Goal: Transaction & Acquisition: Obtain resource

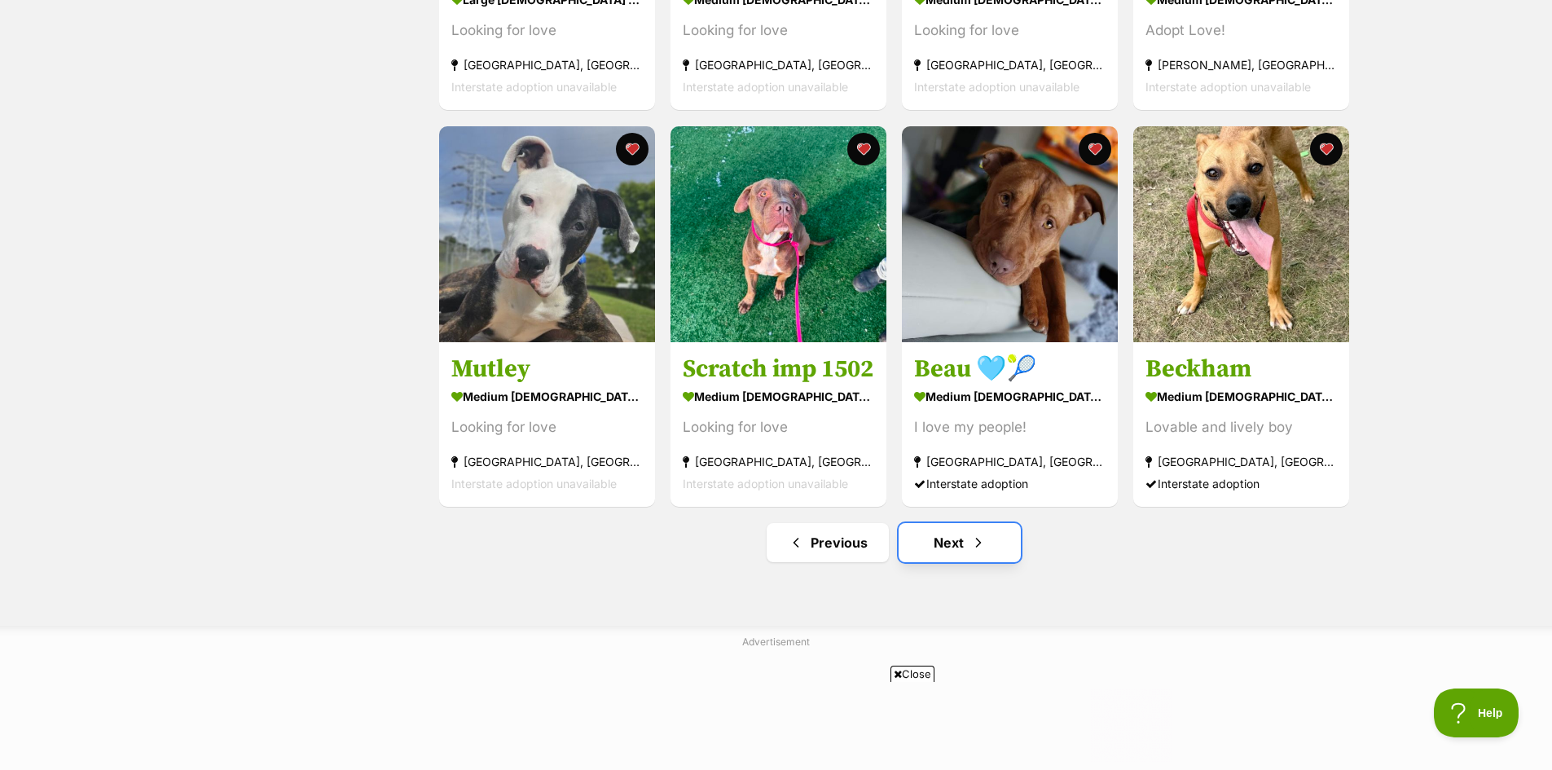
click at [953, 551] on link "Next" at bounding box center [960, 542] width 122 height 39
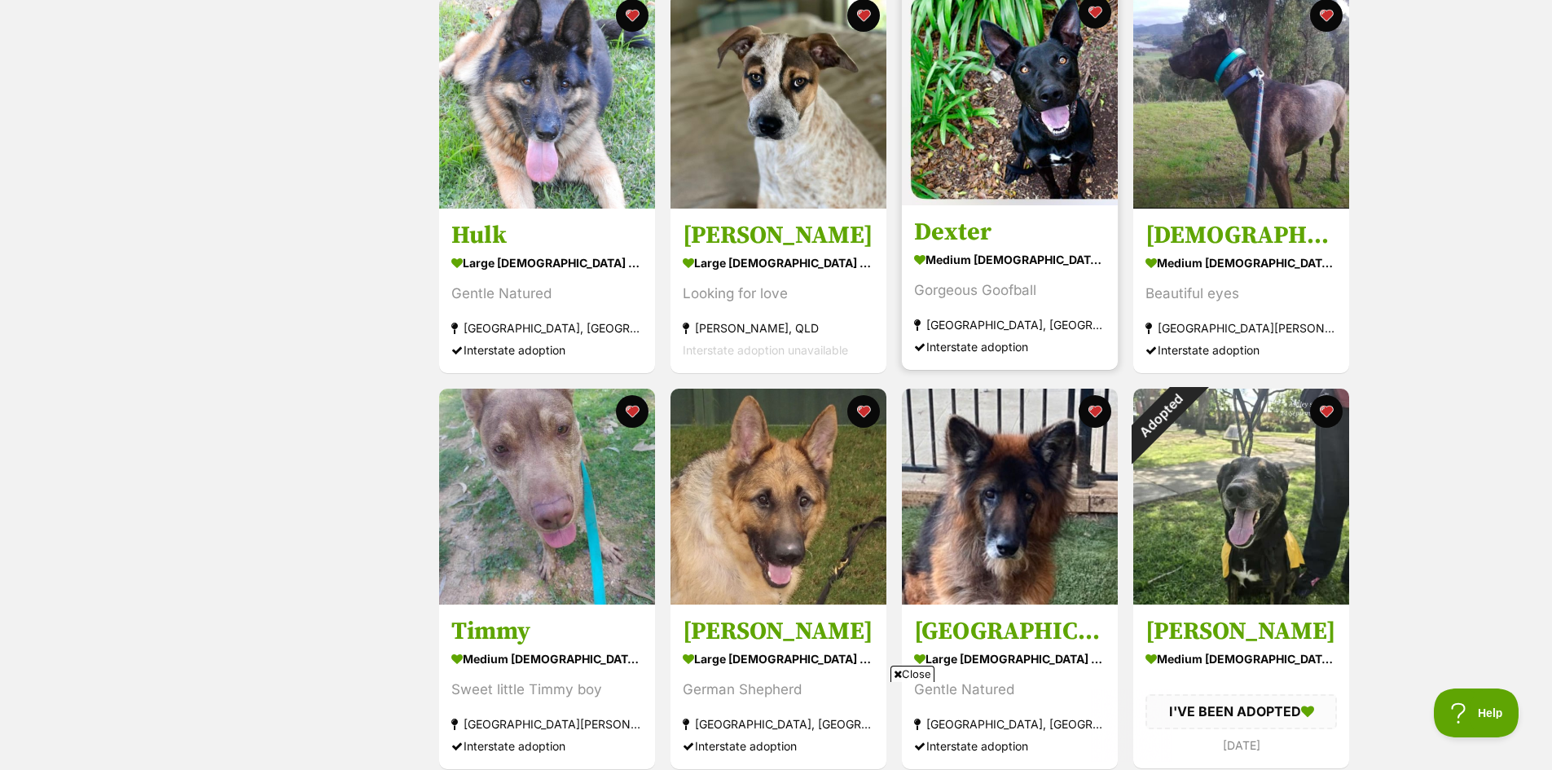
scroll to position [1141, 0]
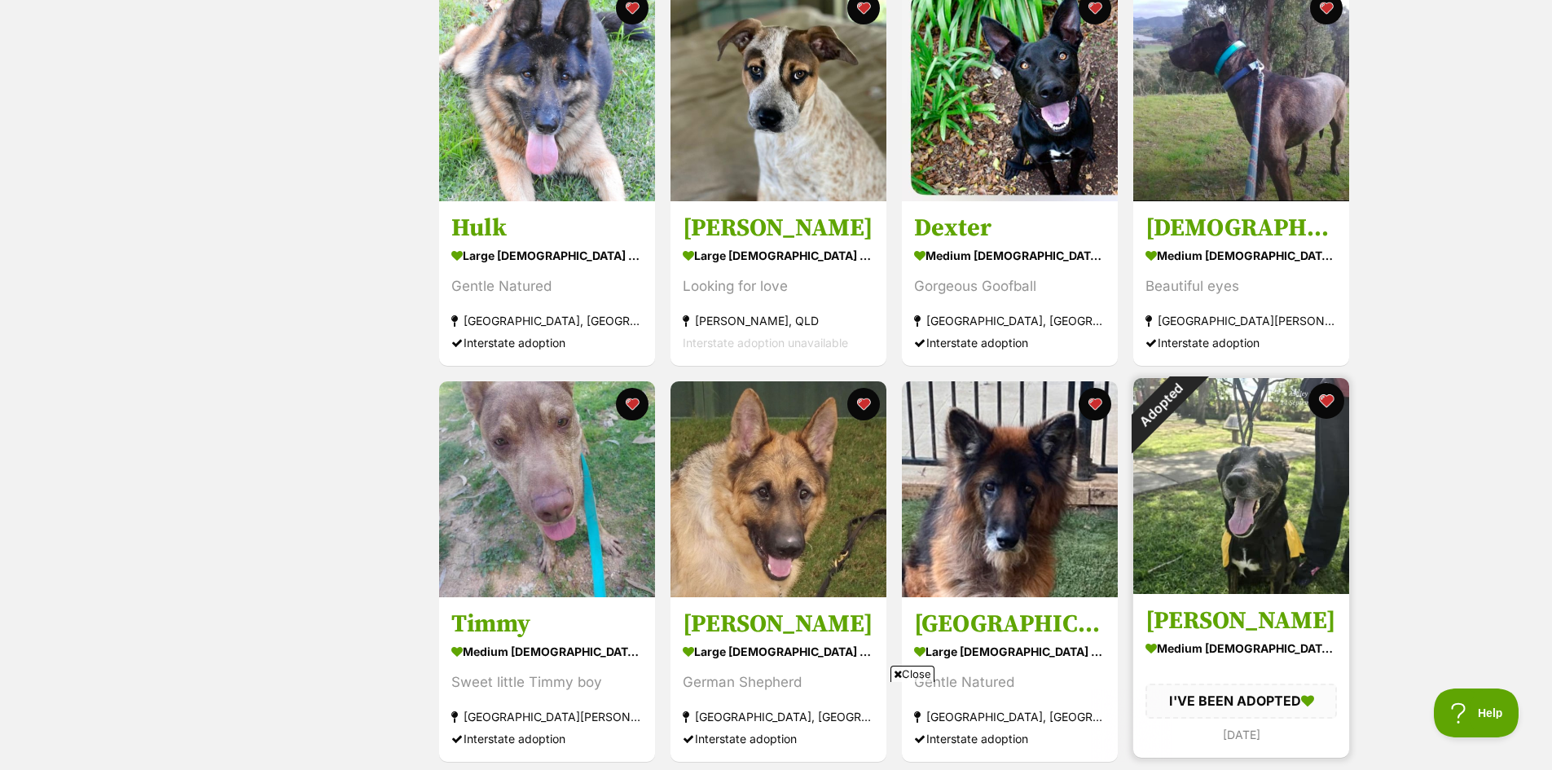
click at [1327, 408] on button "favourite" at bounding box center [1327, 401] width 36 height 36
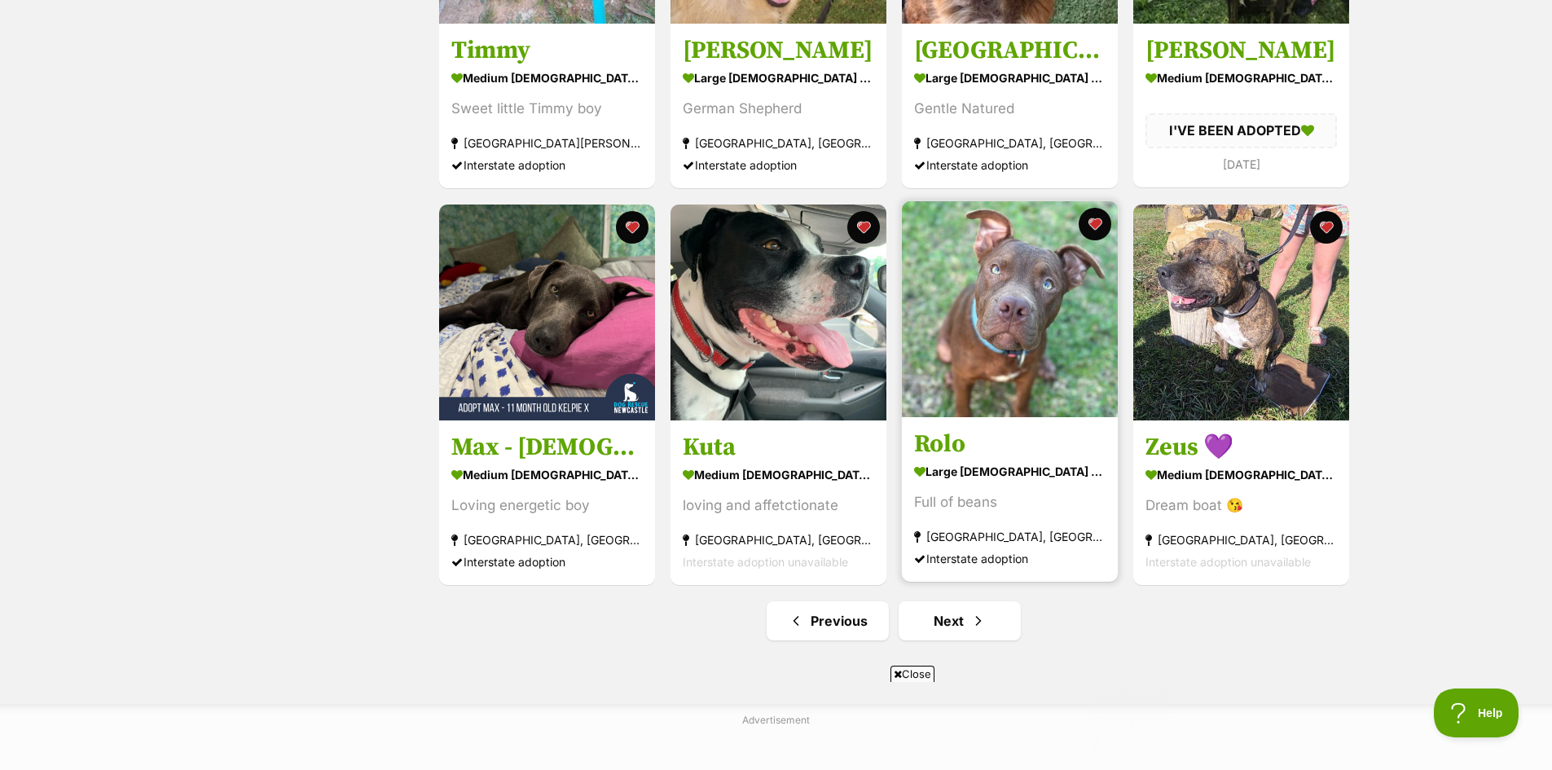
scroll to position [1793, 0]
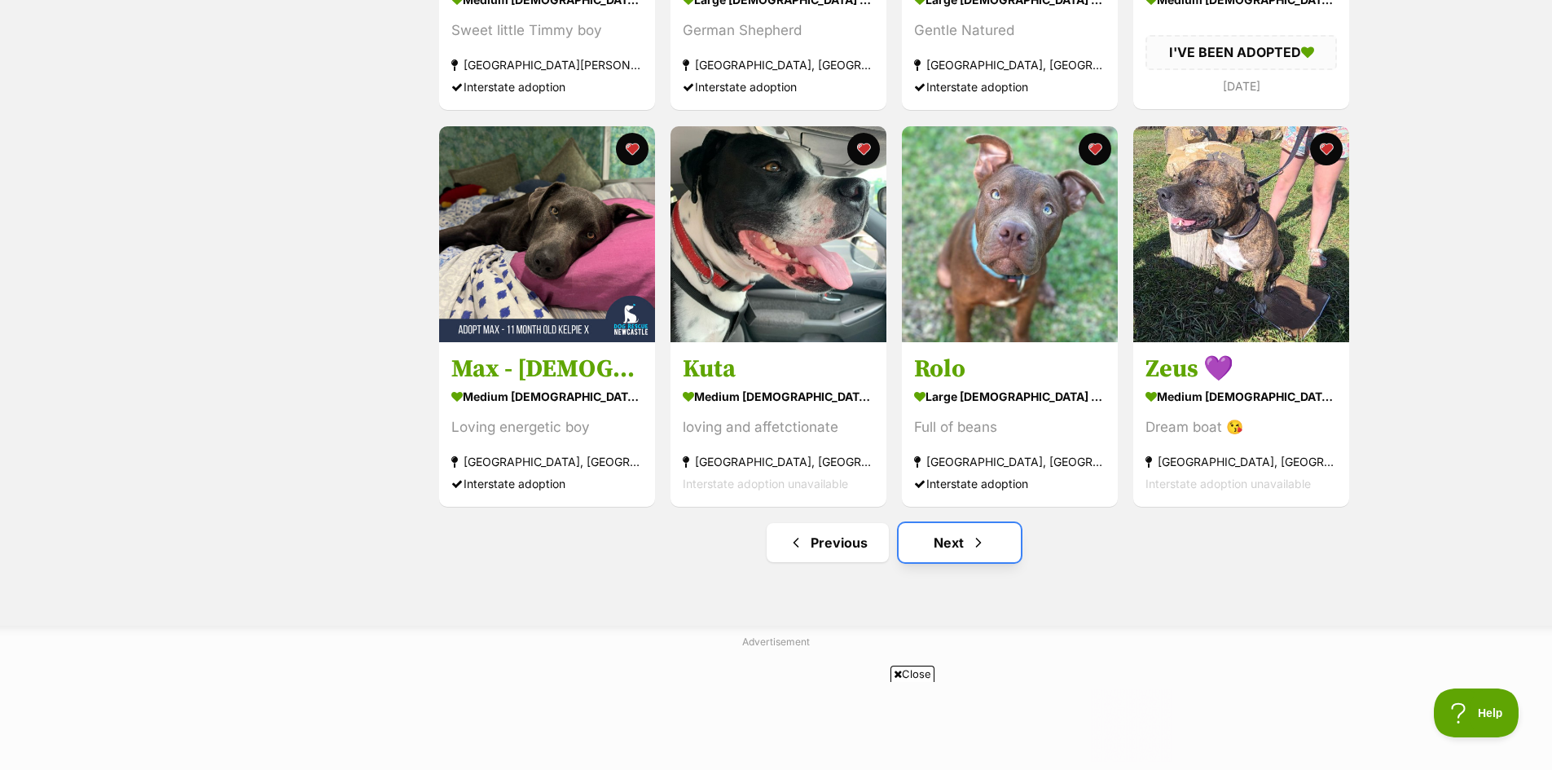
click at [958, 549] on link "Next" at bounding box center [960, 542] width 122 height 39
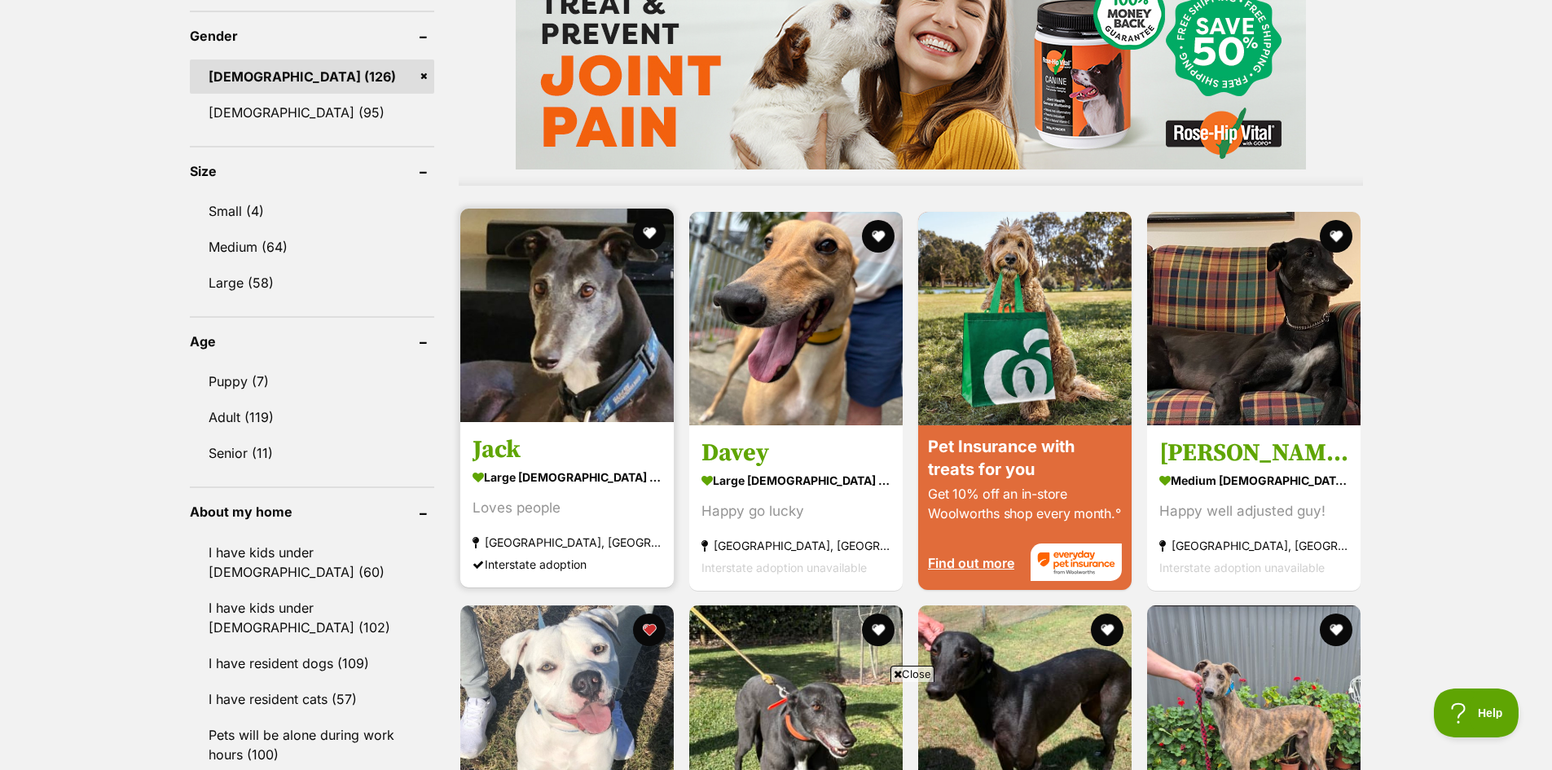
scroll to position [1548, 0]
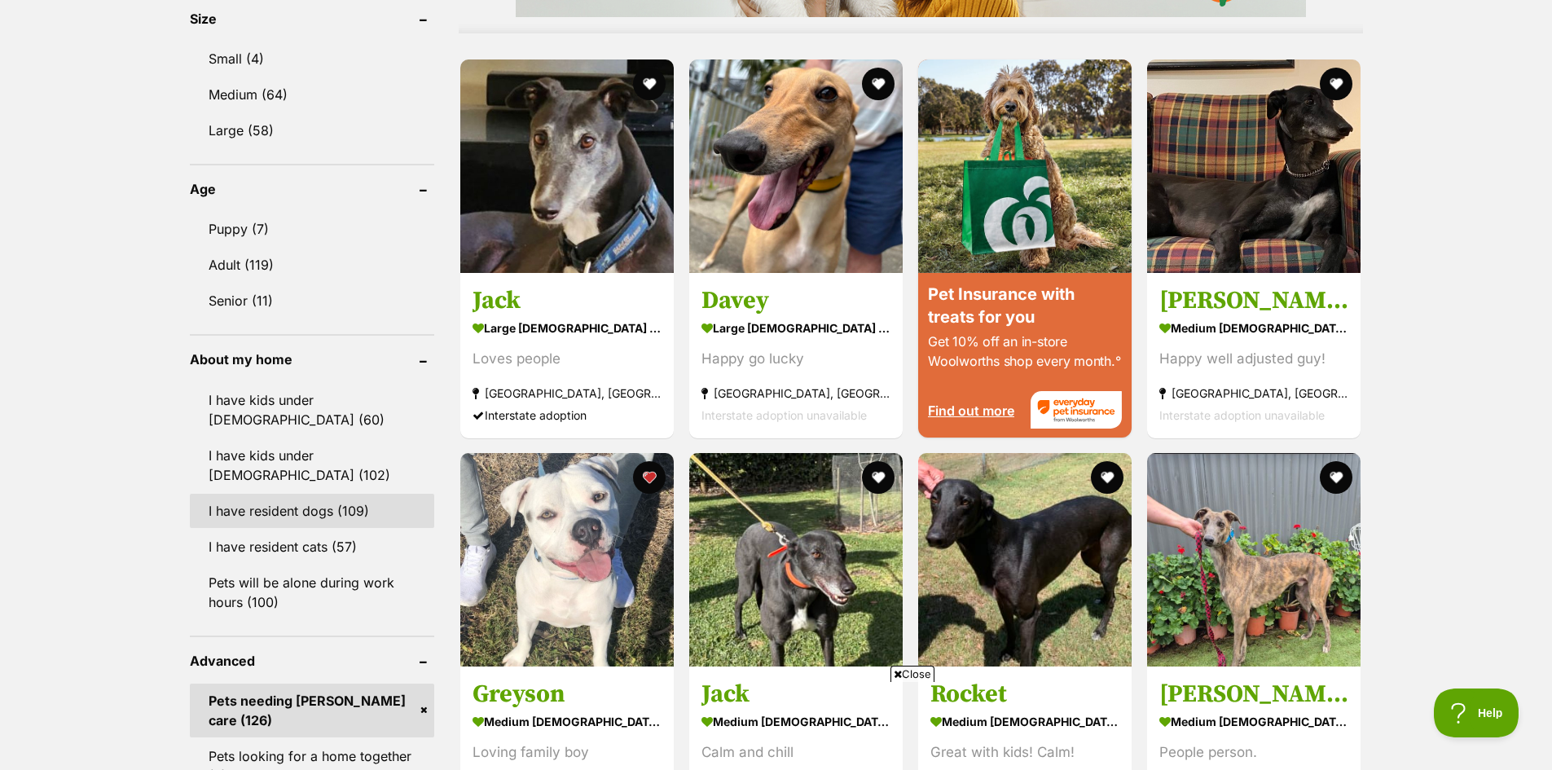
click at [312, 494] on link "I have resident dogs (109)" at bounding box center [312, 511] width 244 height 34
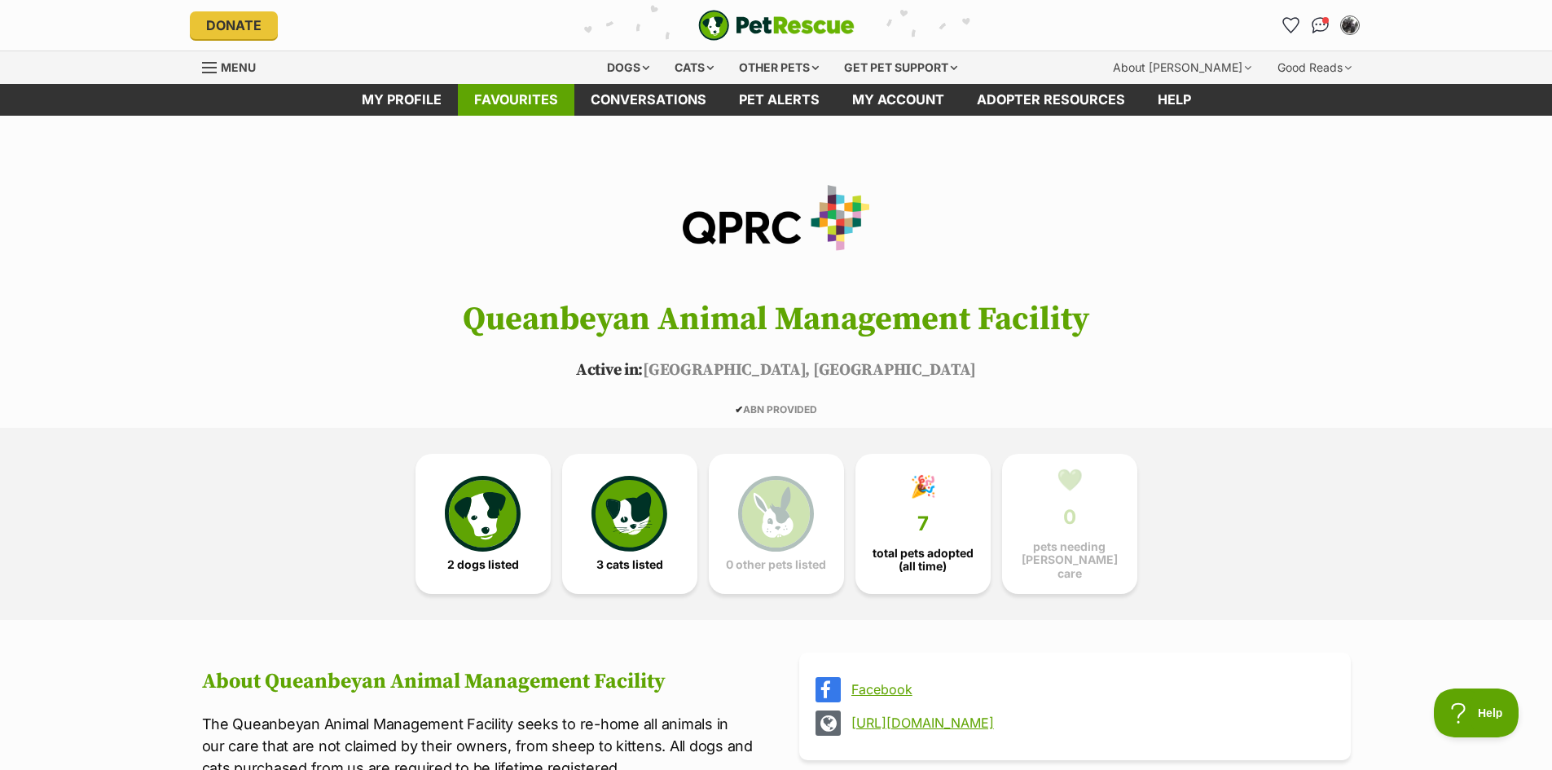
click at [539, 102] on link "Favourites" at bounding box center [516, 100] width 117 height 32
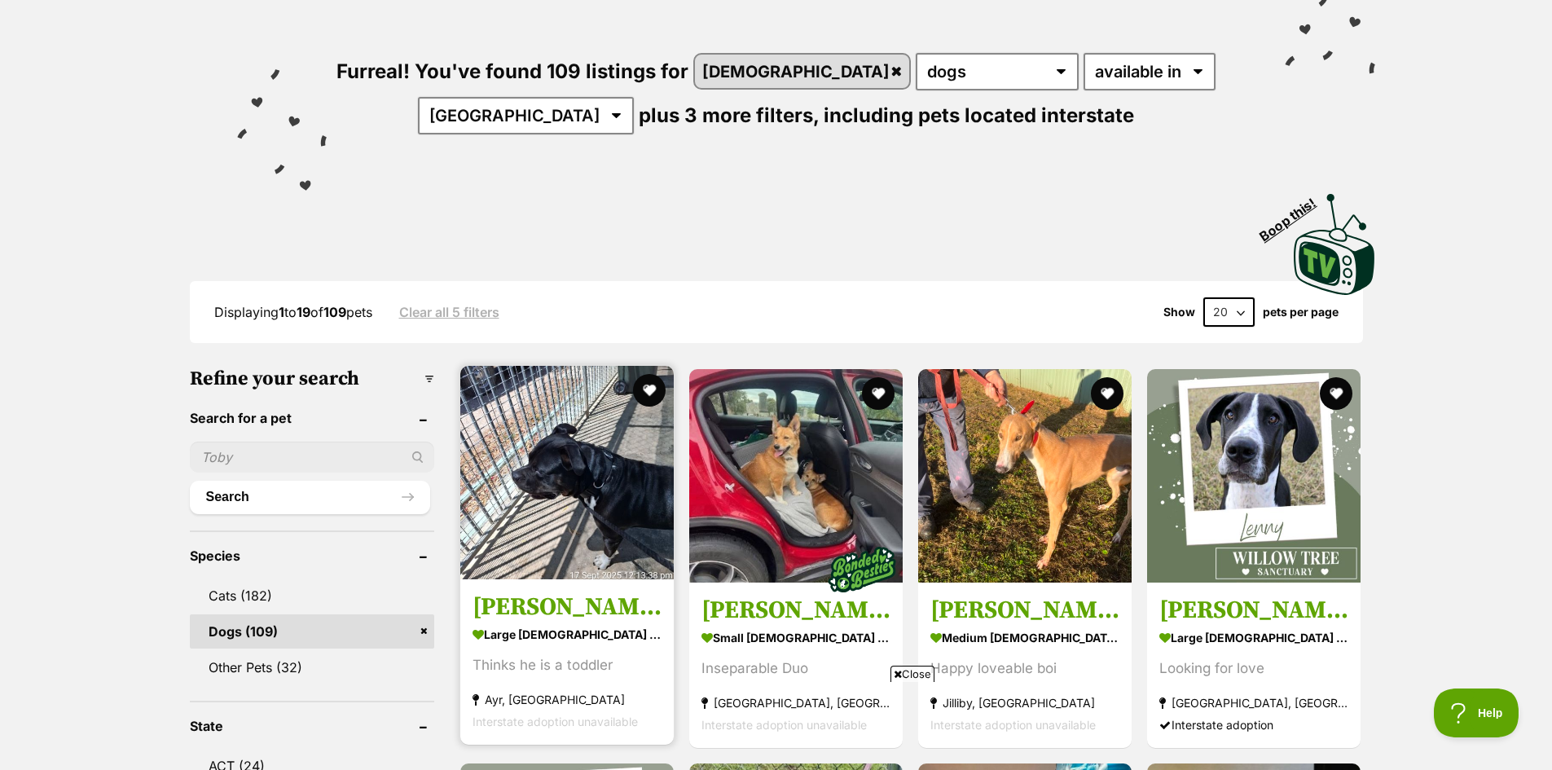
click at [581, 495] on img at bounding box center [566, 472] width 213 height 213
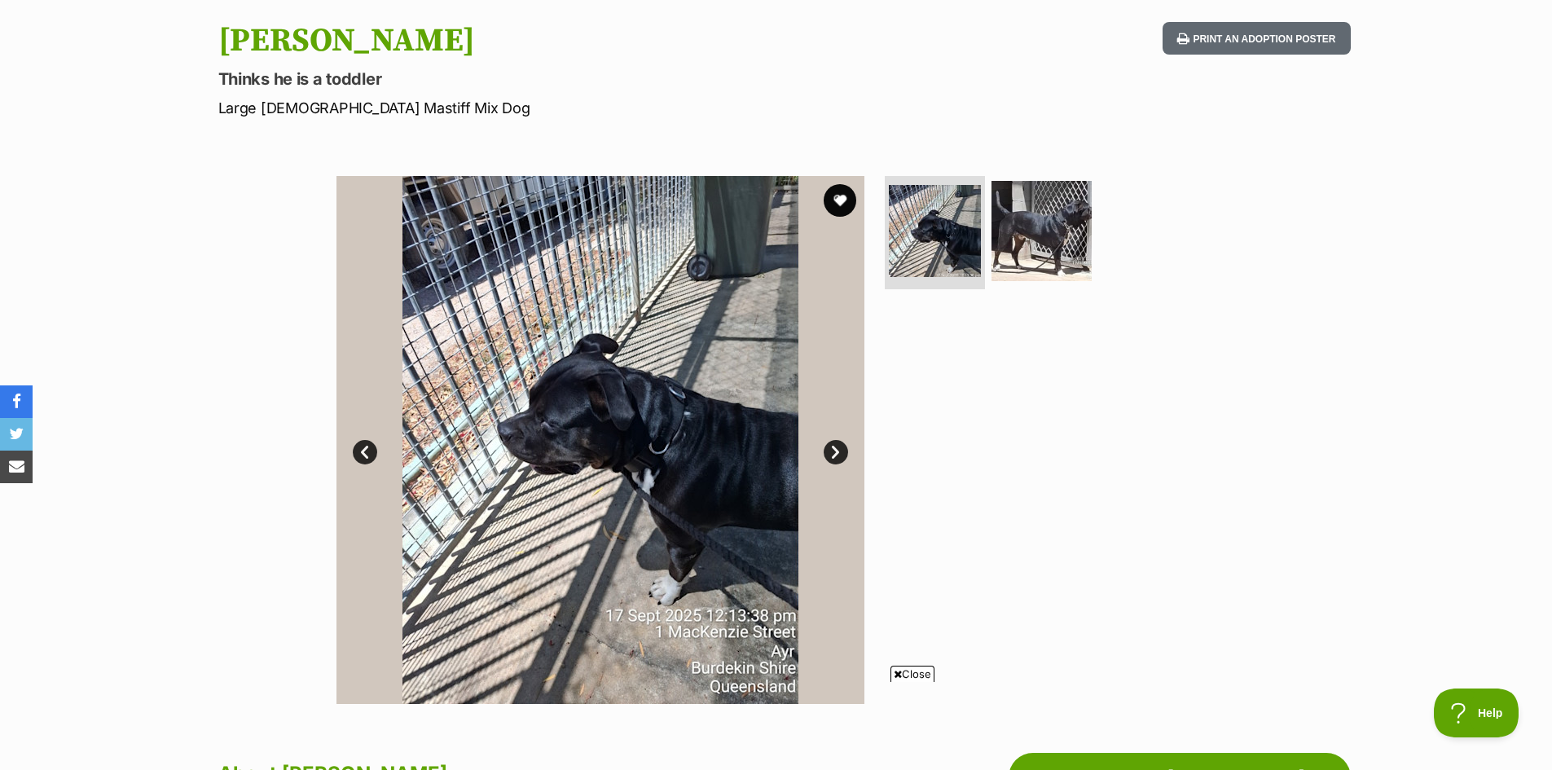
click at [834, 447] on link "Next" at bounding box center [836, 452] width 24 height 24
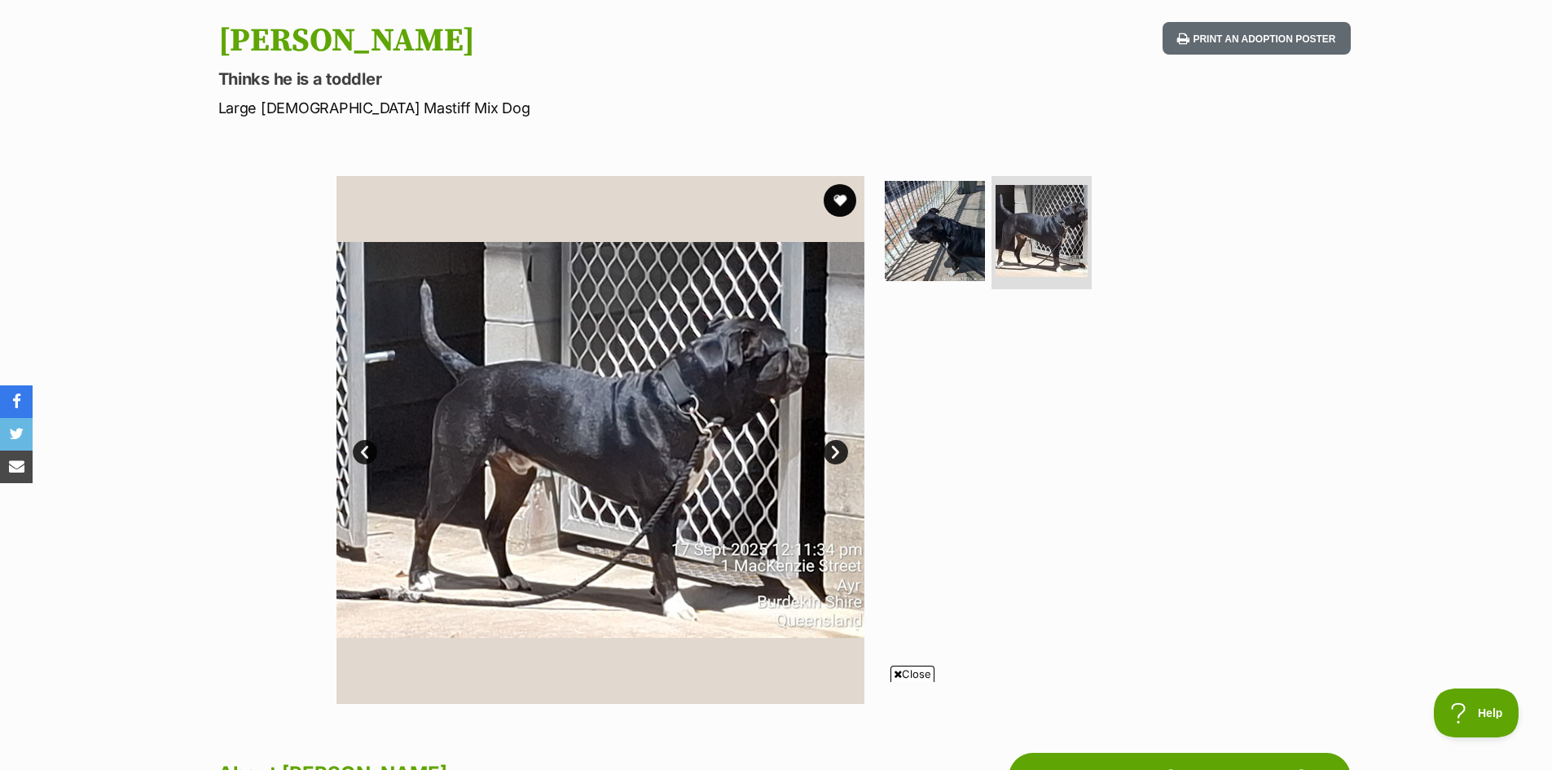
click at [834, 450] on link "Next" at bounding box center [836, 452] width 24 height 24
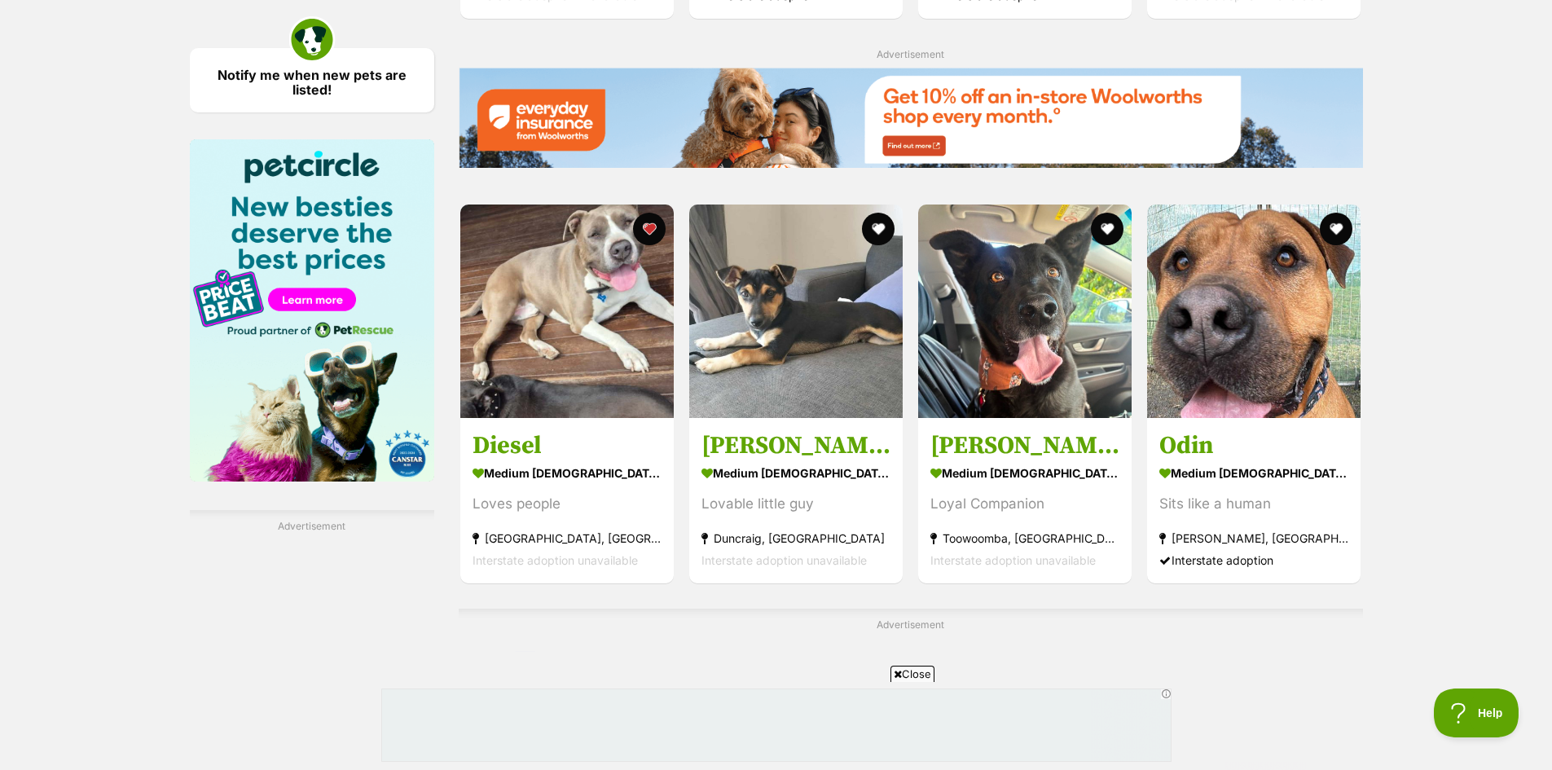
scroll to position [2363, 0]
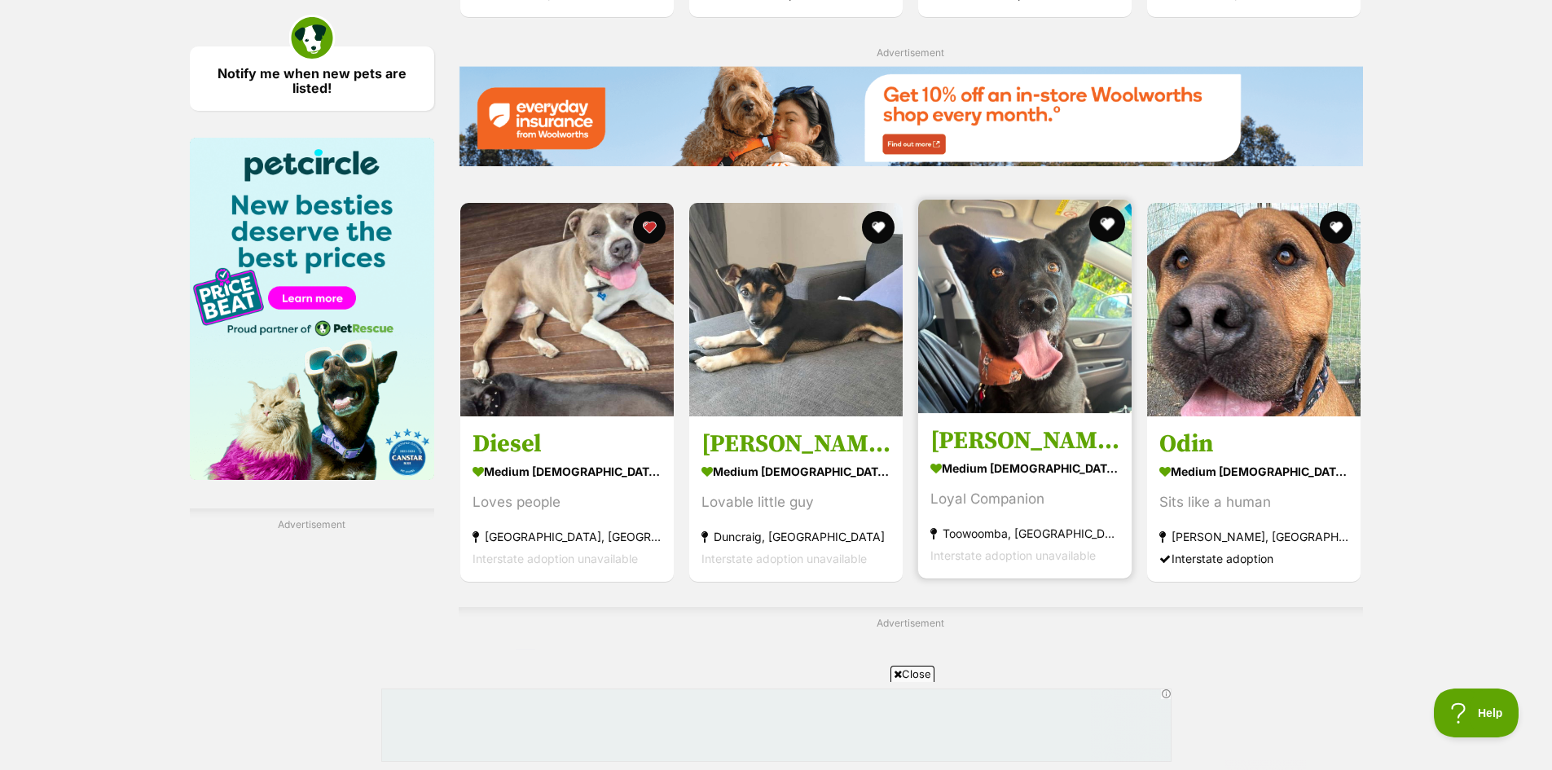
drag, startPoint x: 1107, startPoint y: 222, endPoint x: 1117, endPoint y: 222, distance: 9.8
click at [1107, 222] on button "favourite" at bounding box center [1107, 224] width 36 height 36
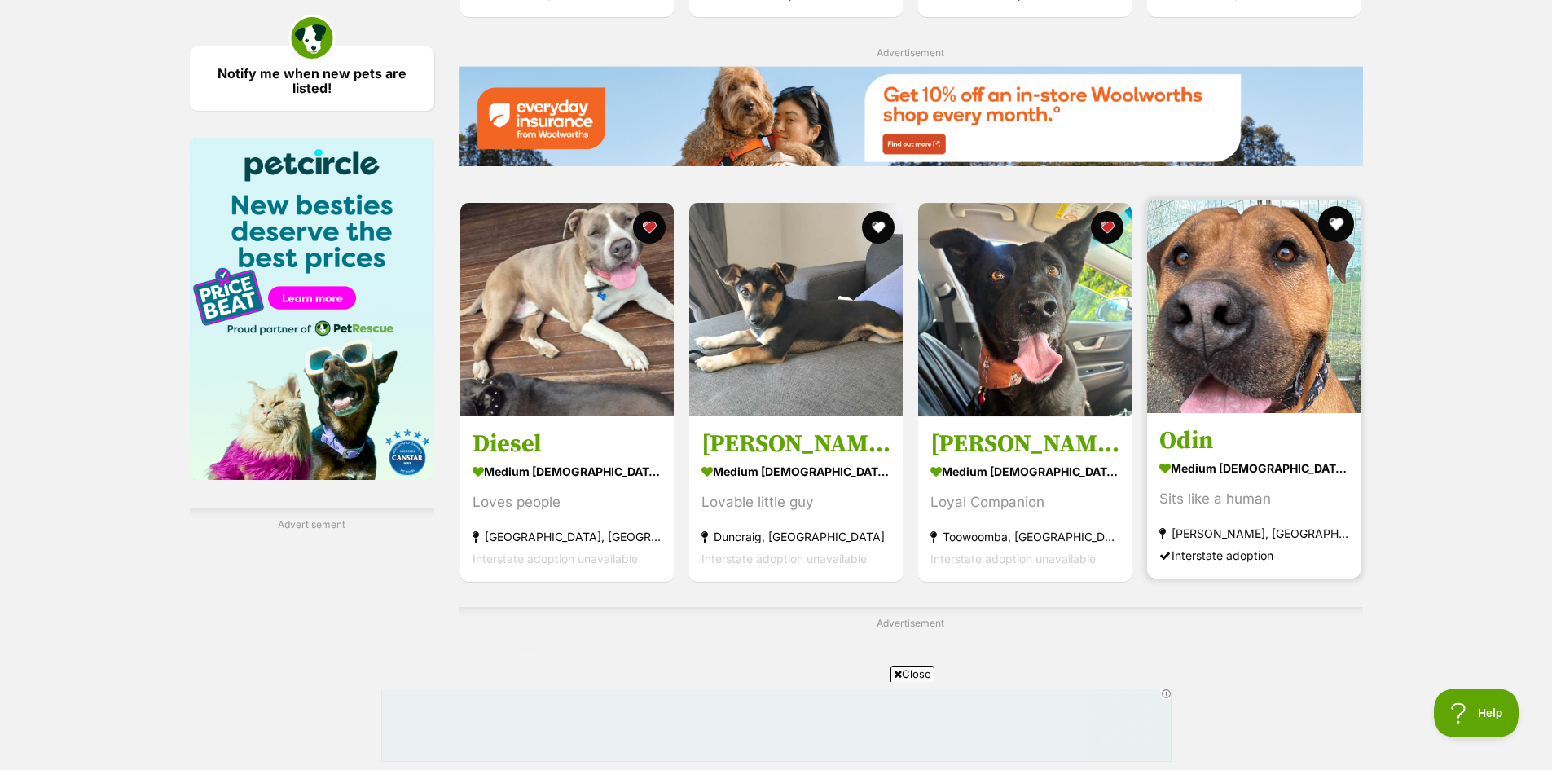
click at [1339, 225] on button "favourite" at bounding box center [1337, 224] width 36 height 36
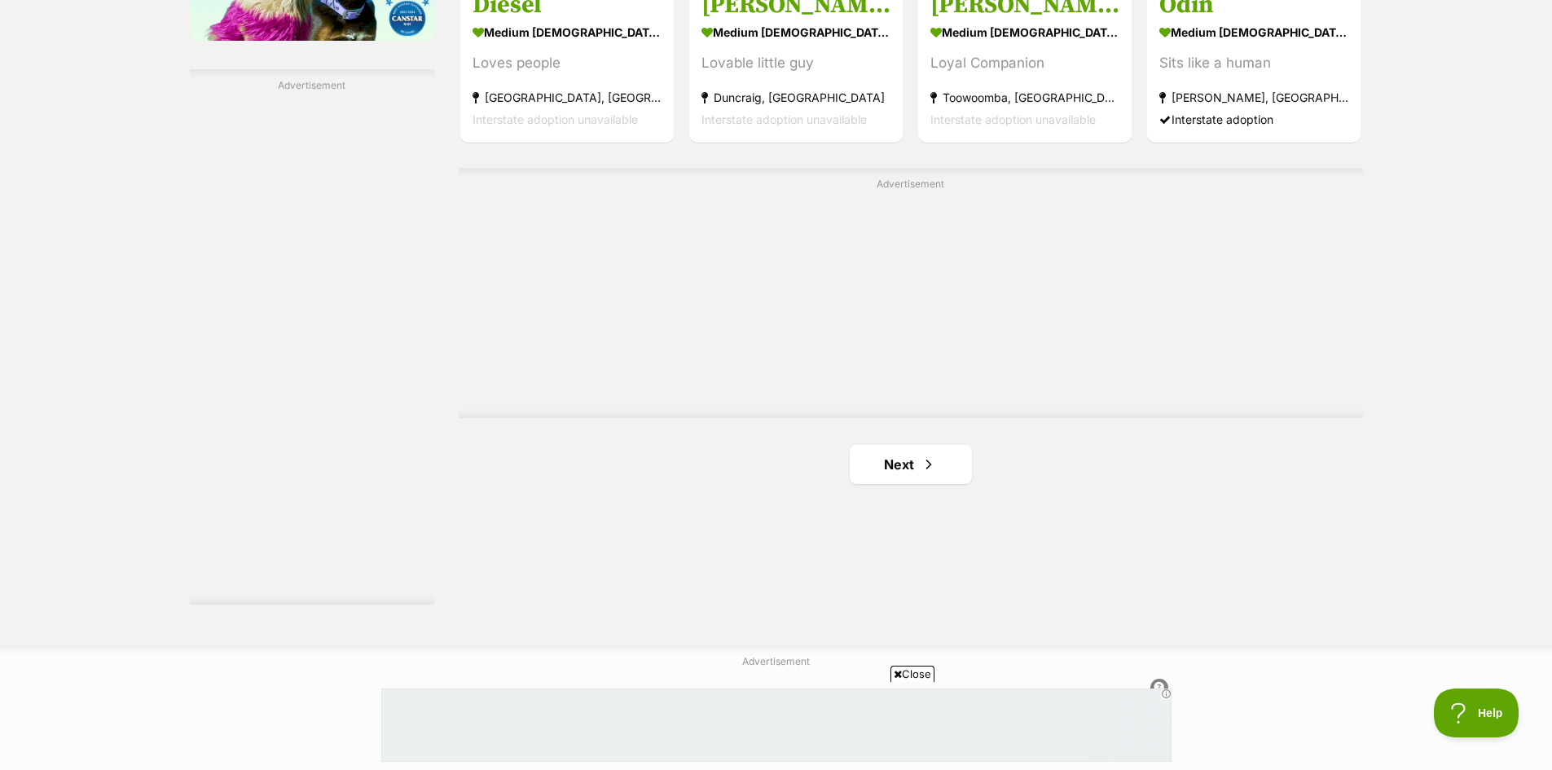
scroll to position [2852, 0]
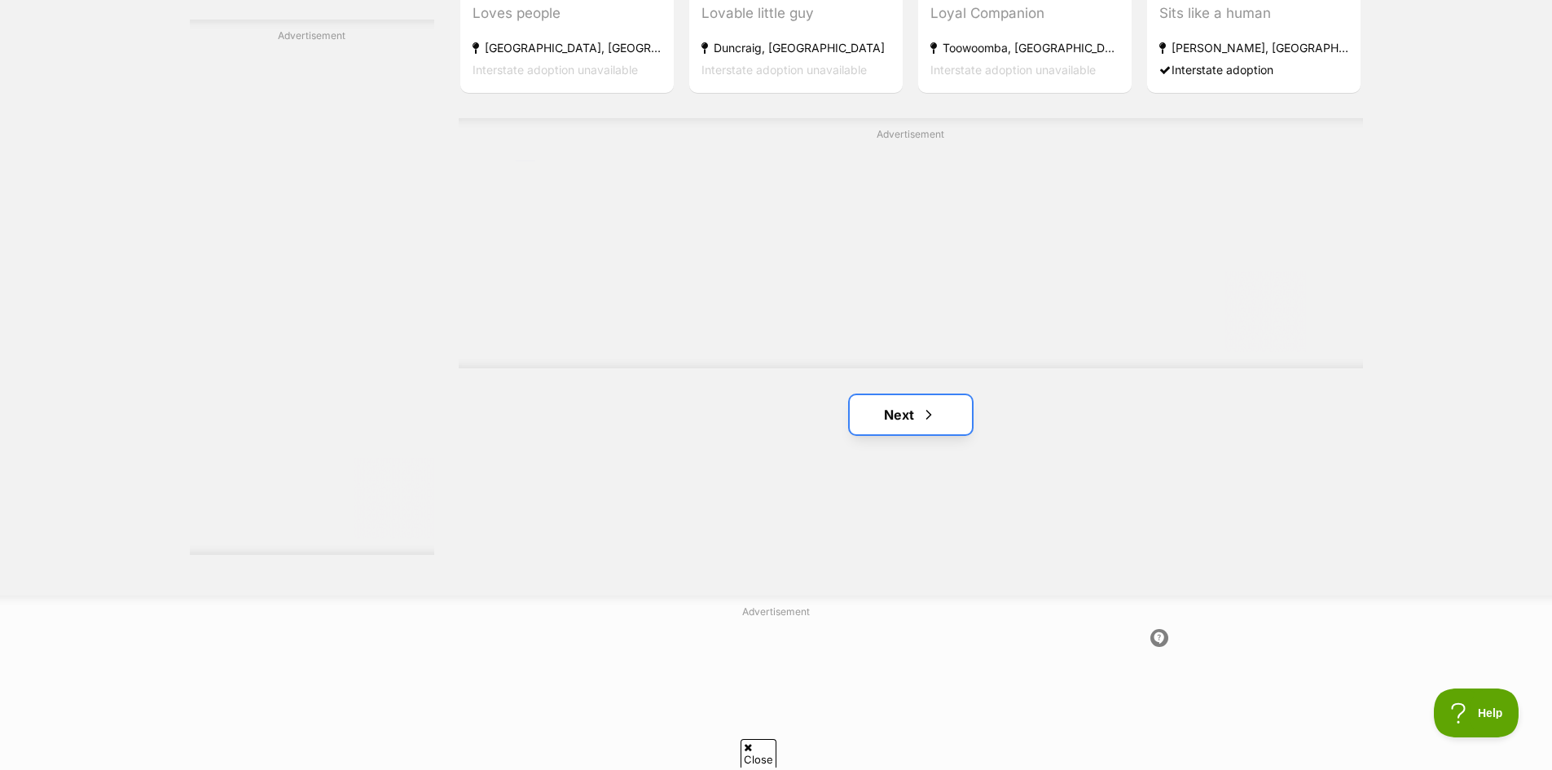
click at [907, 425] on link "Next" at bounding box center [911, 414] width 122 height 39
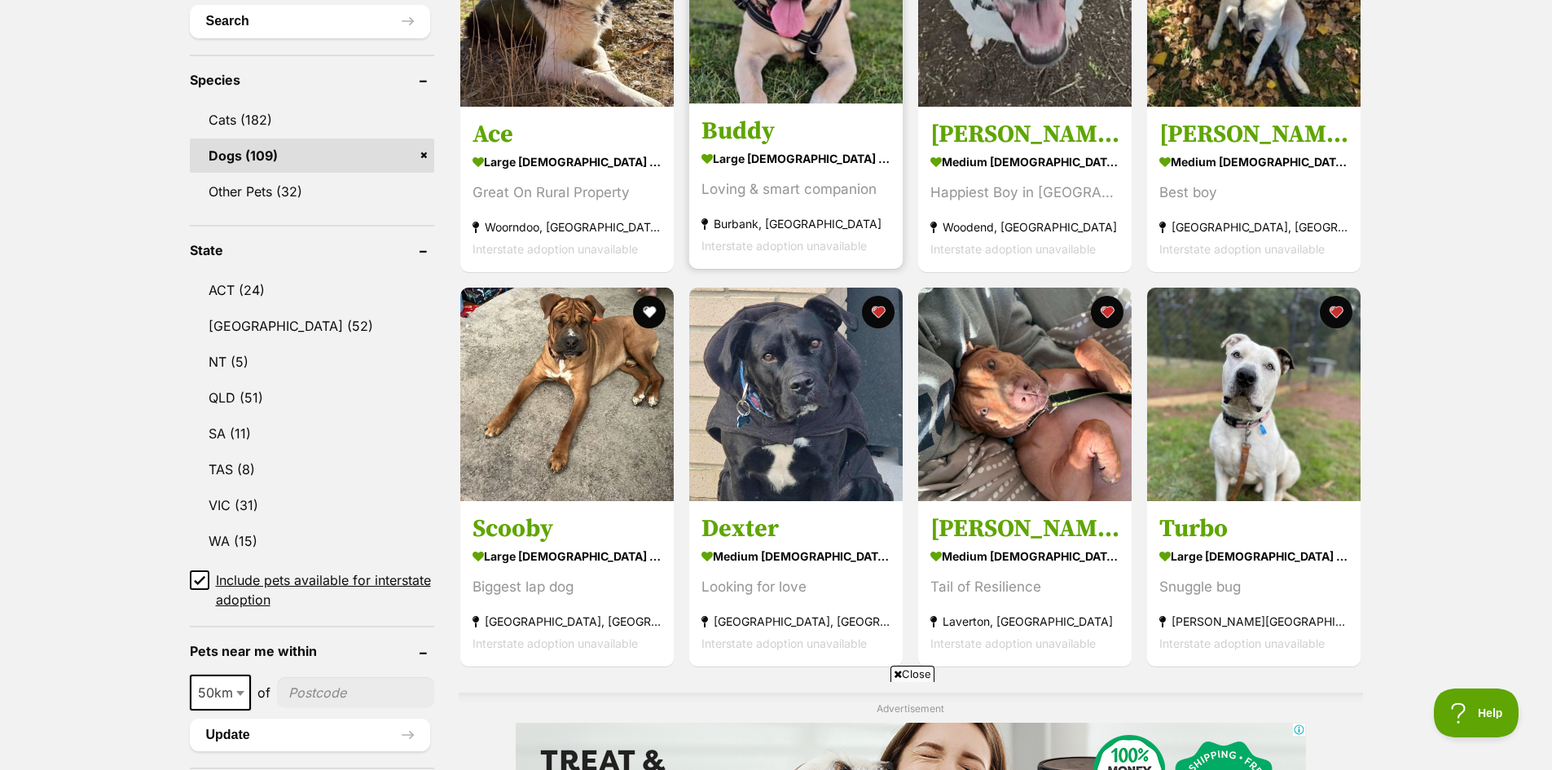
scroll to position [652, 0]
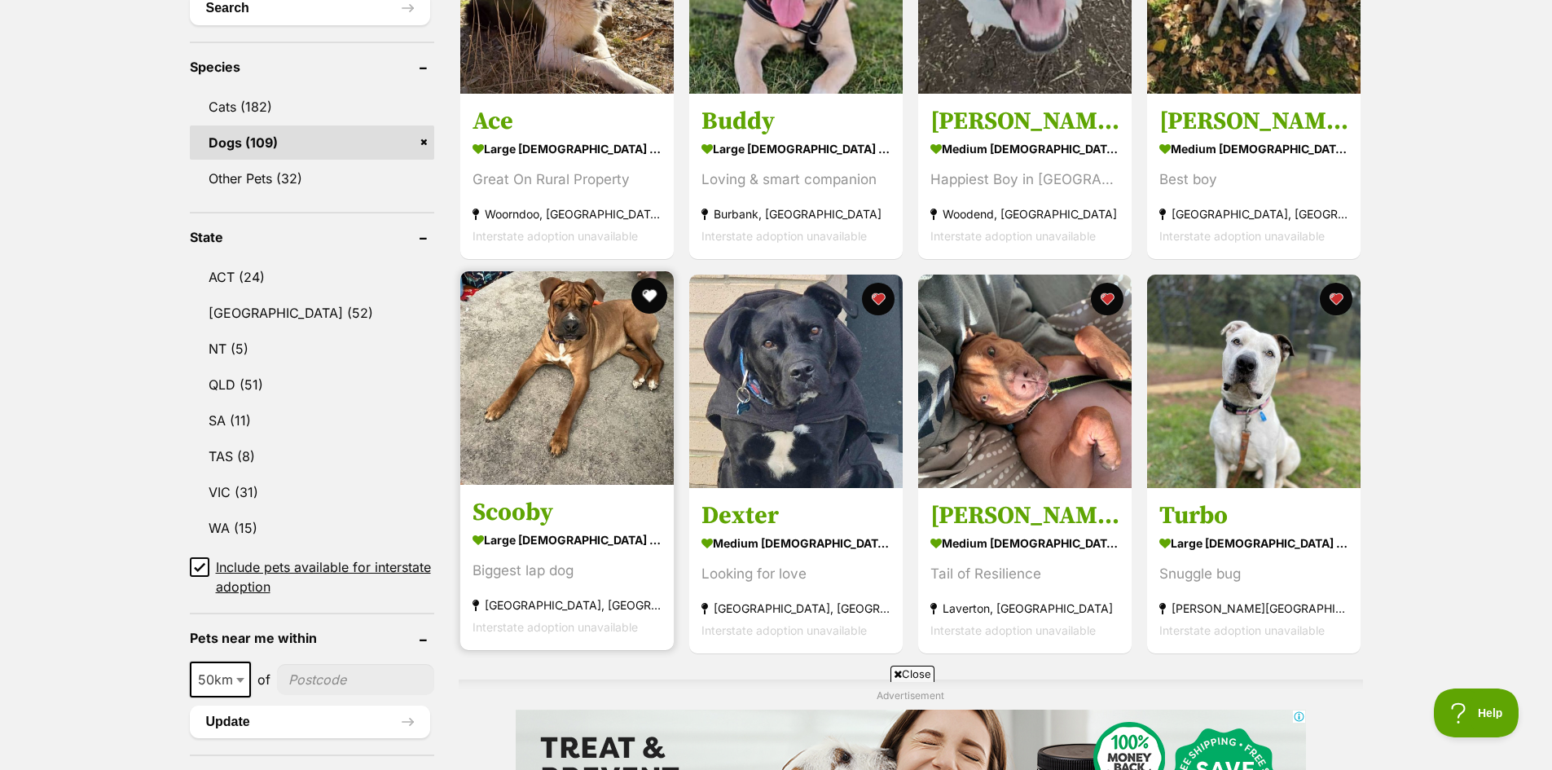
click at [654, 293] on button "favourite" at bounding box center [650, 296] width 36 height 36
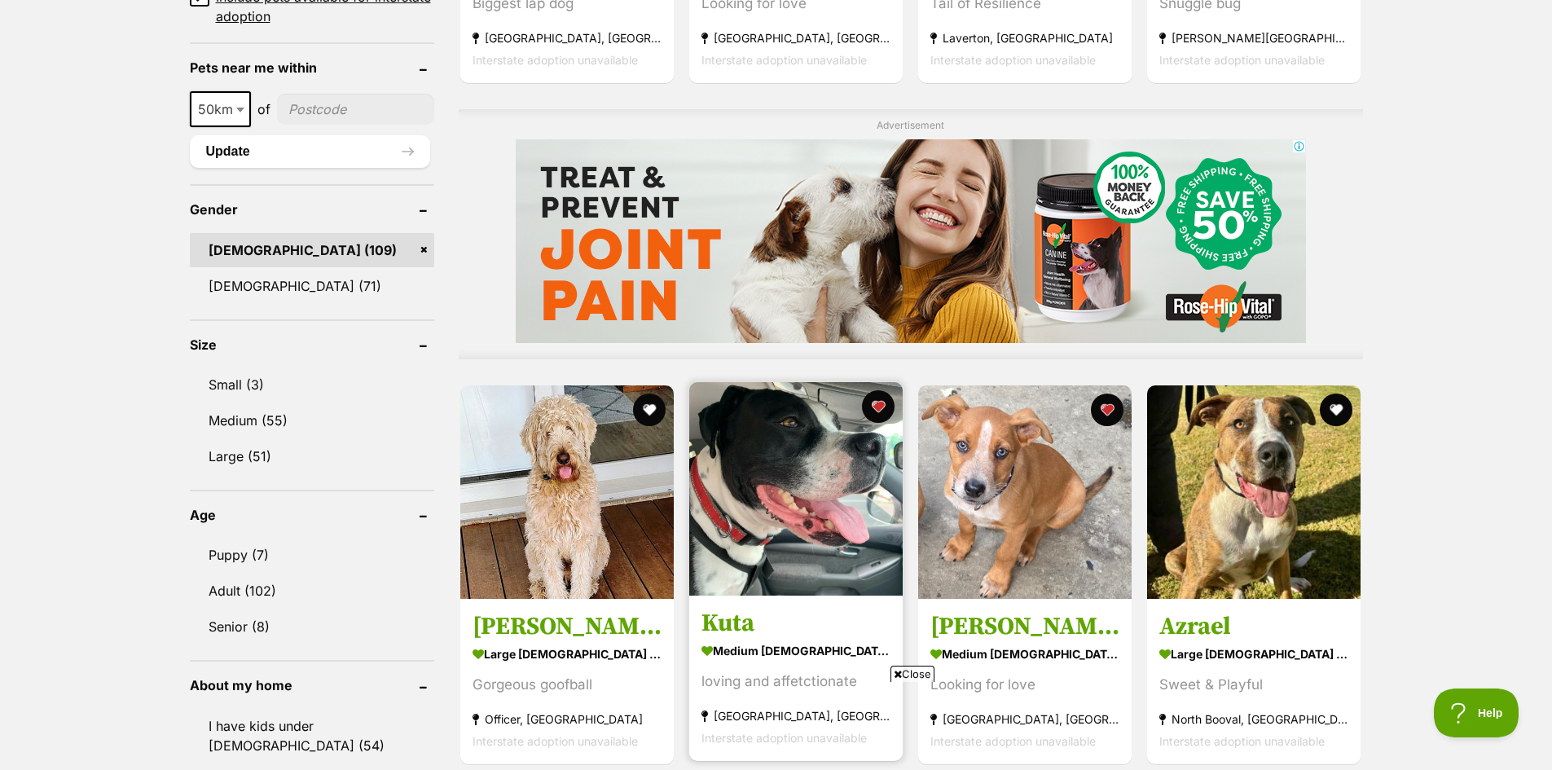
scroll to position [1304, 0]
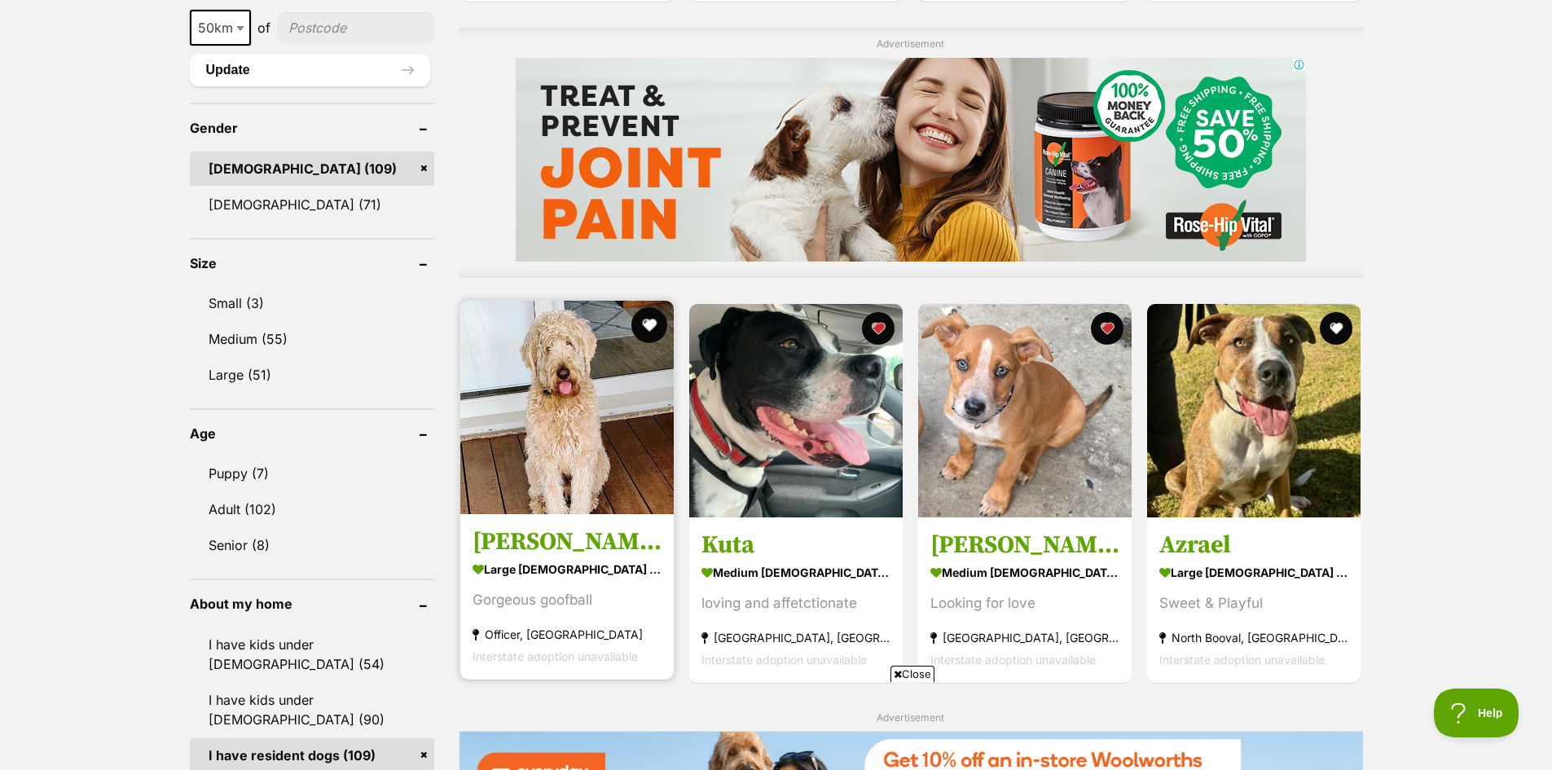
click at [649, 322] on button "favourite" at bounding box center [650, 325] width 36 height 36
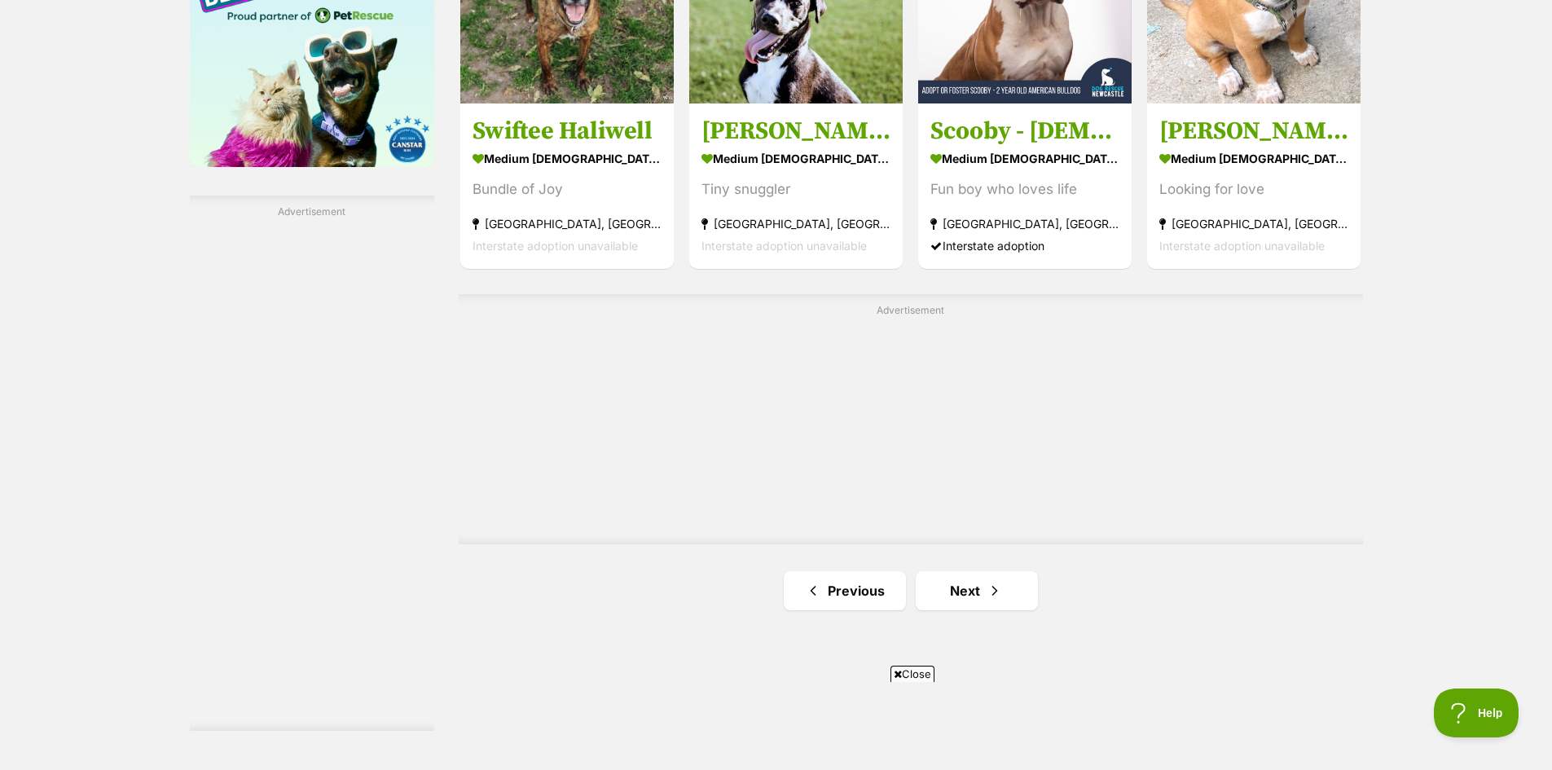
scroll to position [2689, 0]
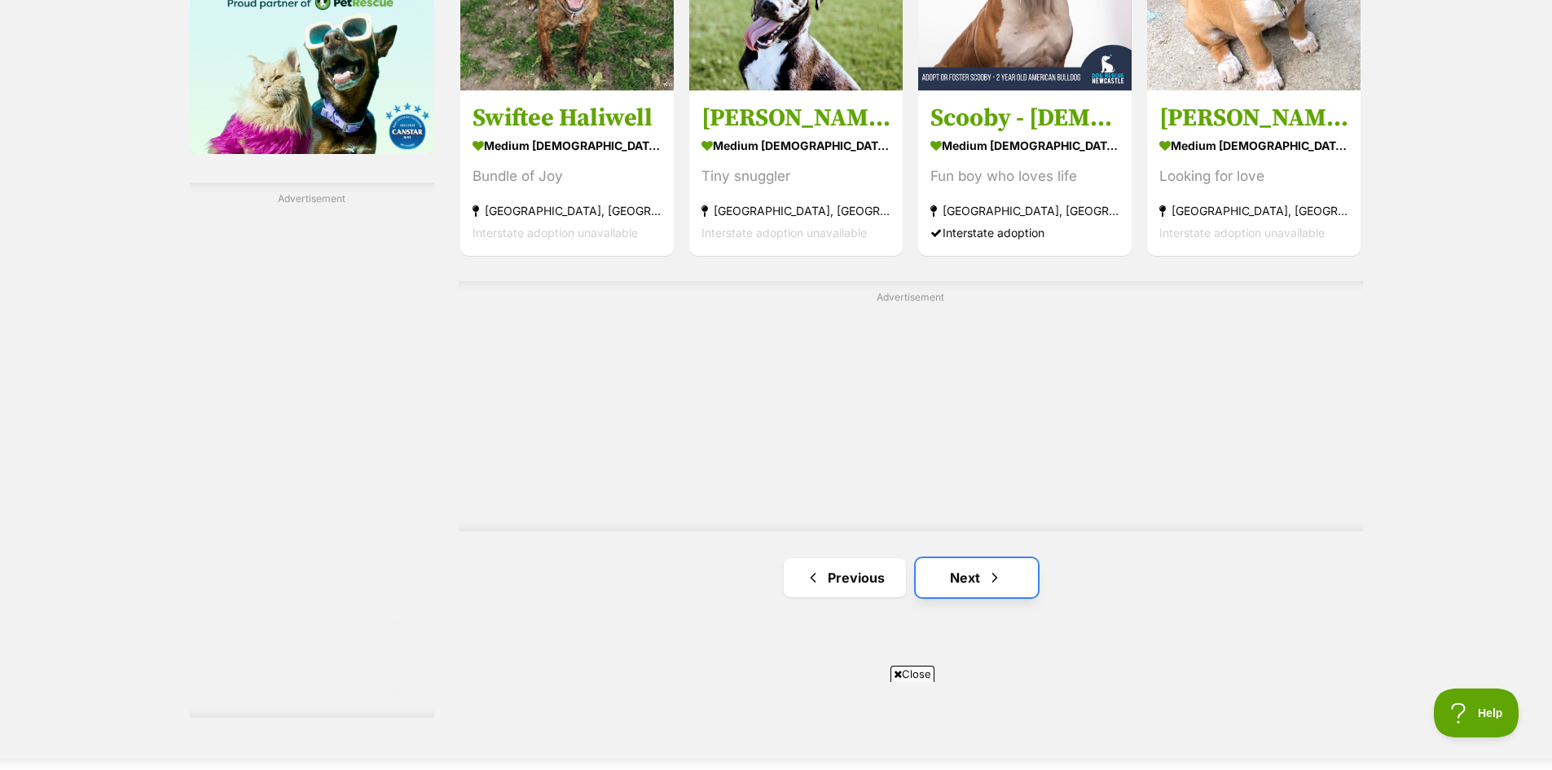
click at [966, 583] on link "Next" at bounding box center [977, 577] width 122 height 39
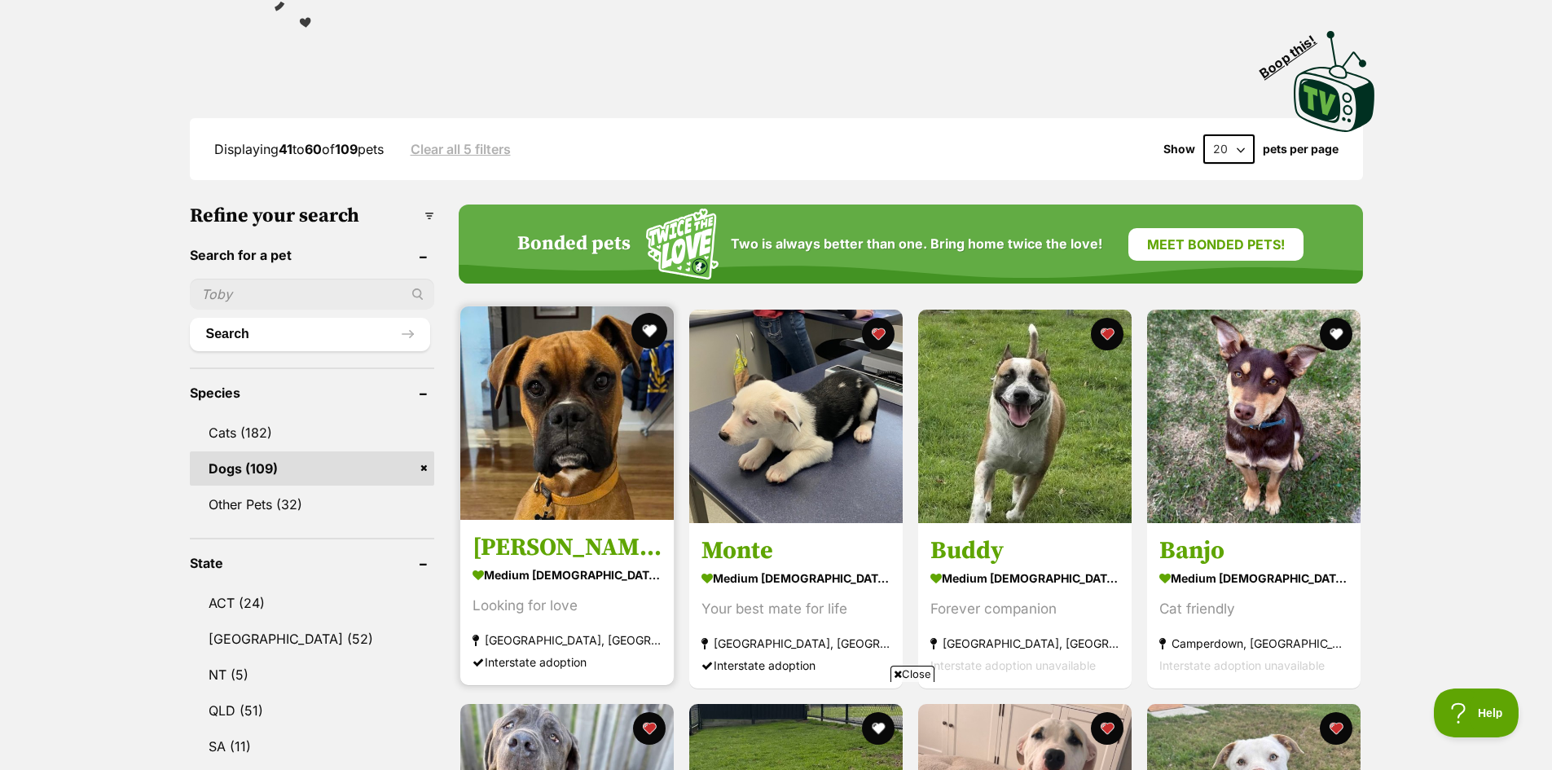
click at [652, 327] on button "favourite" at bounding box center [650, 331] width 36 height 36
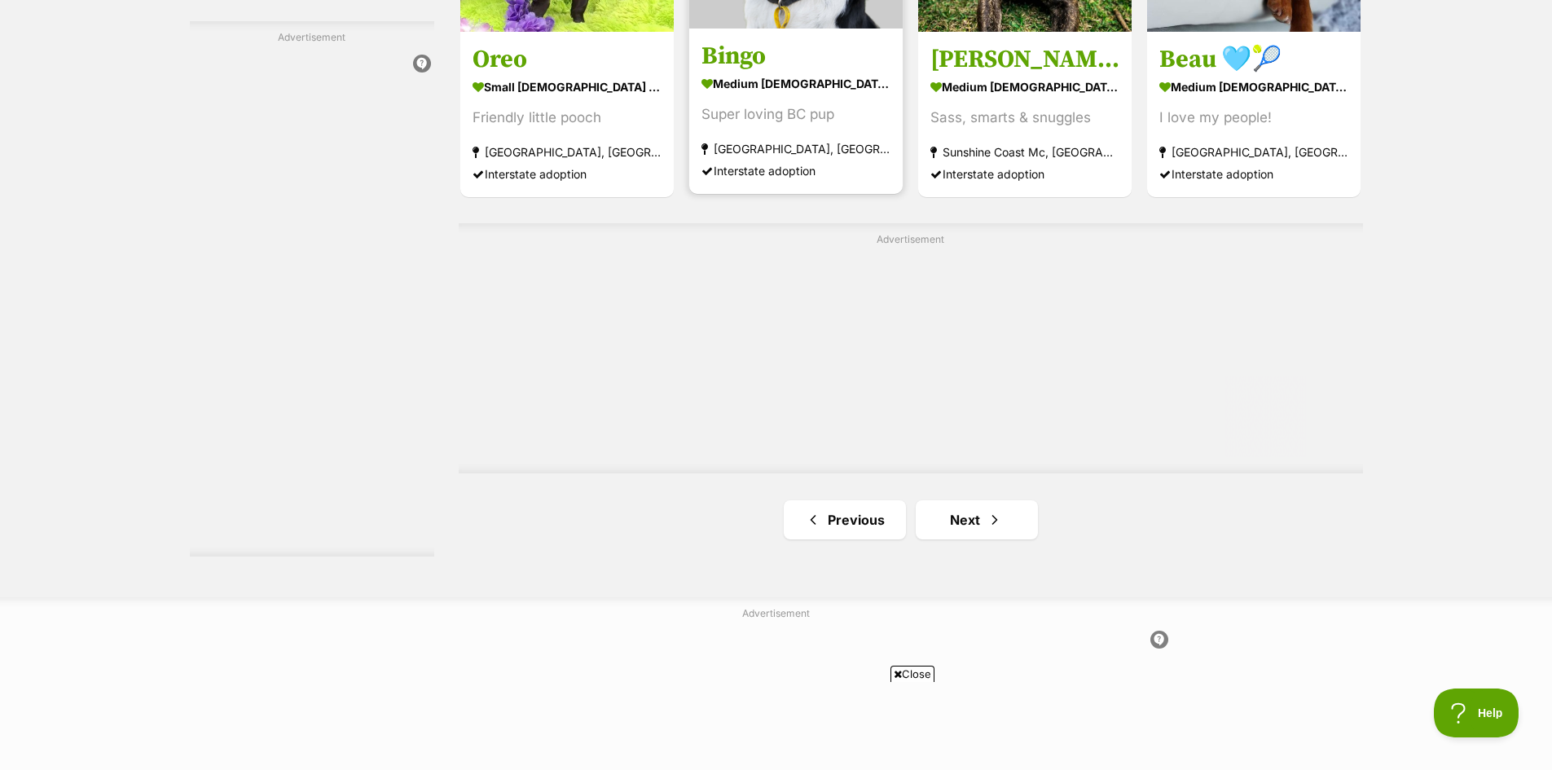
scroll to position [2852, 0]
click at [954, 515] on link "Next" at bounding box center [977, 518] width 122 height 39
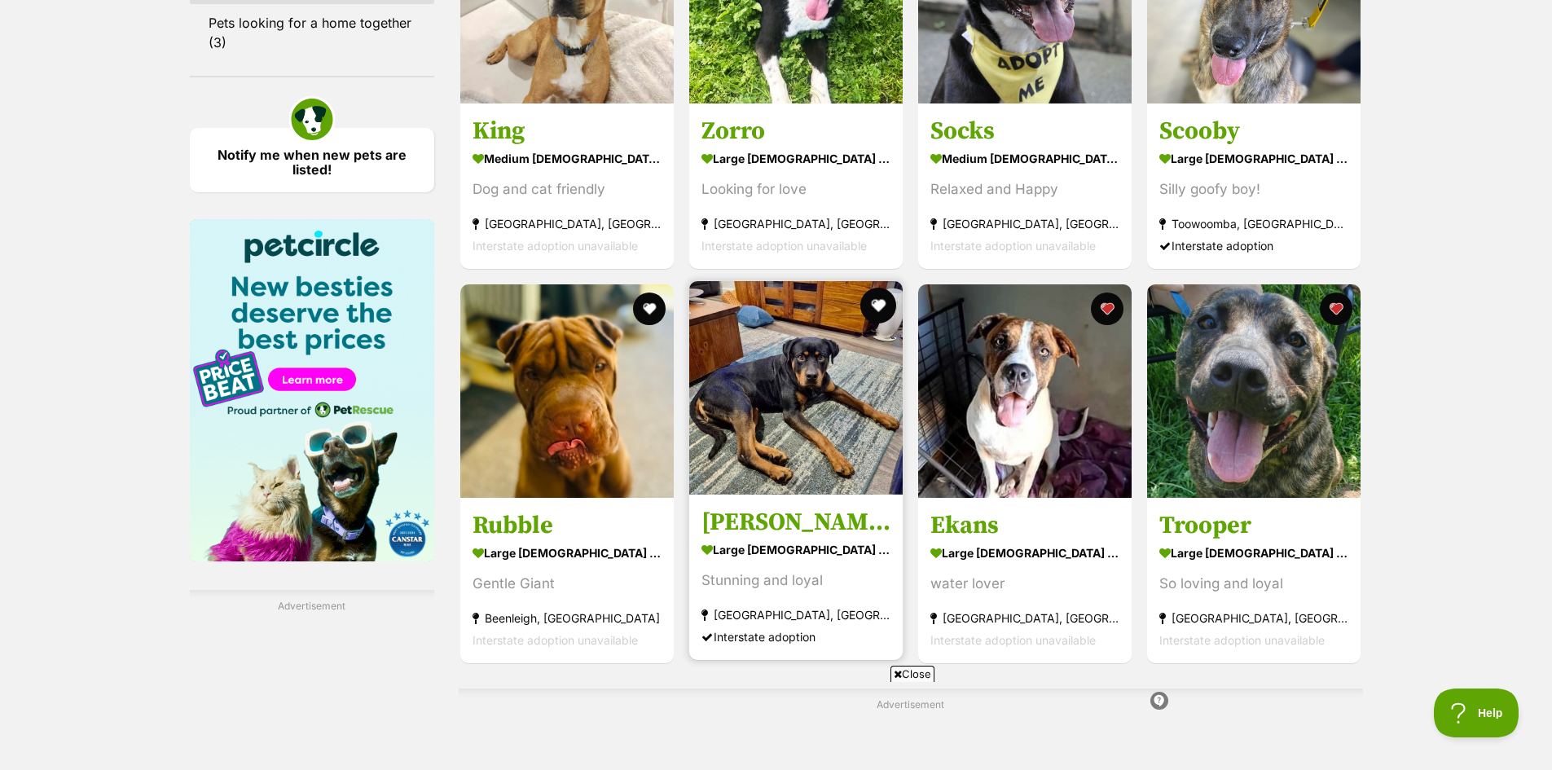
click at [873, 301] on button "favourite" at bounding box center [878, 306] width 36 height 36
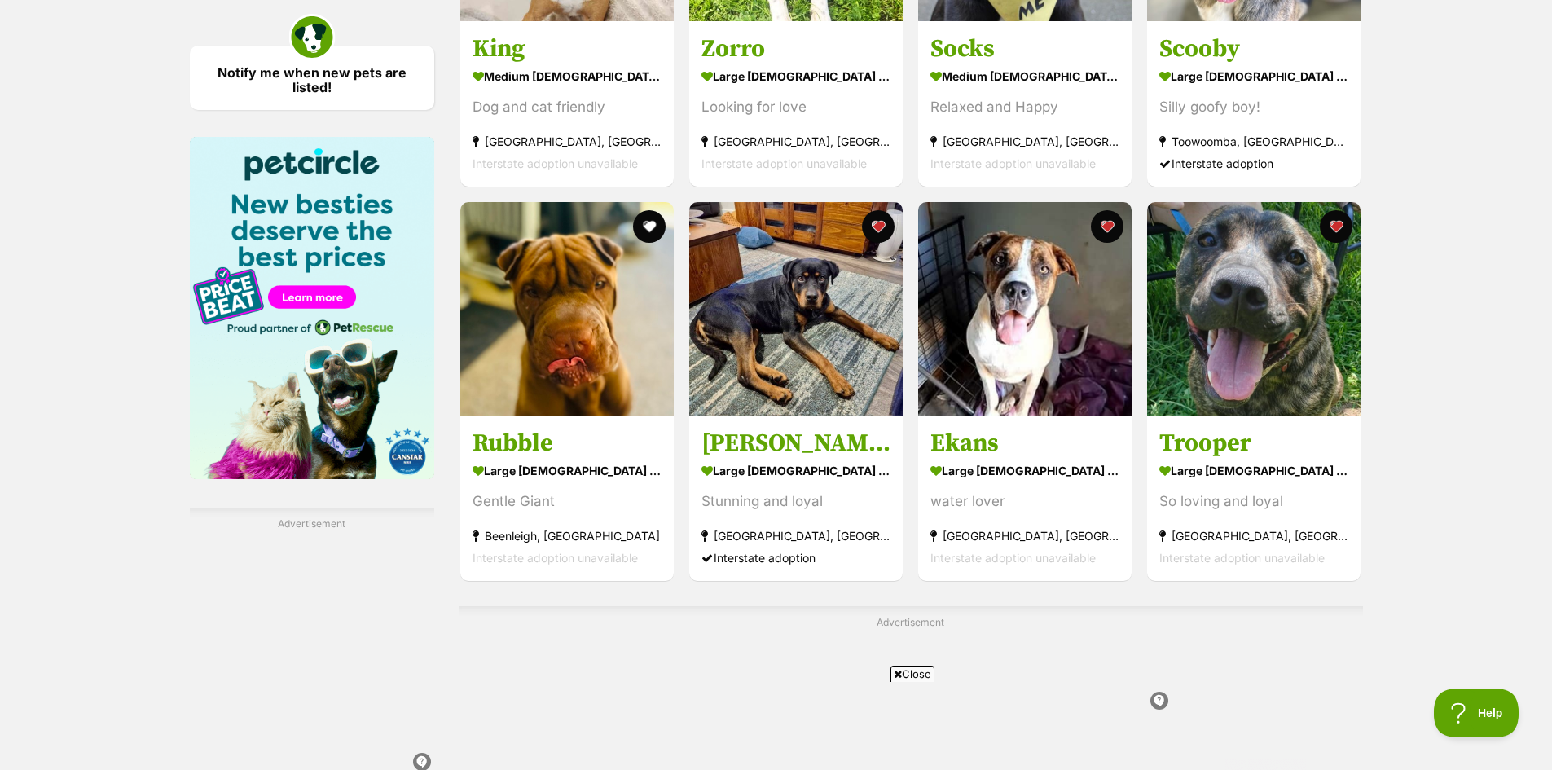
scroll to position [2363, 0]
click at [1054, 326] on img at bounding box center [1024, 306] width 213 height 213
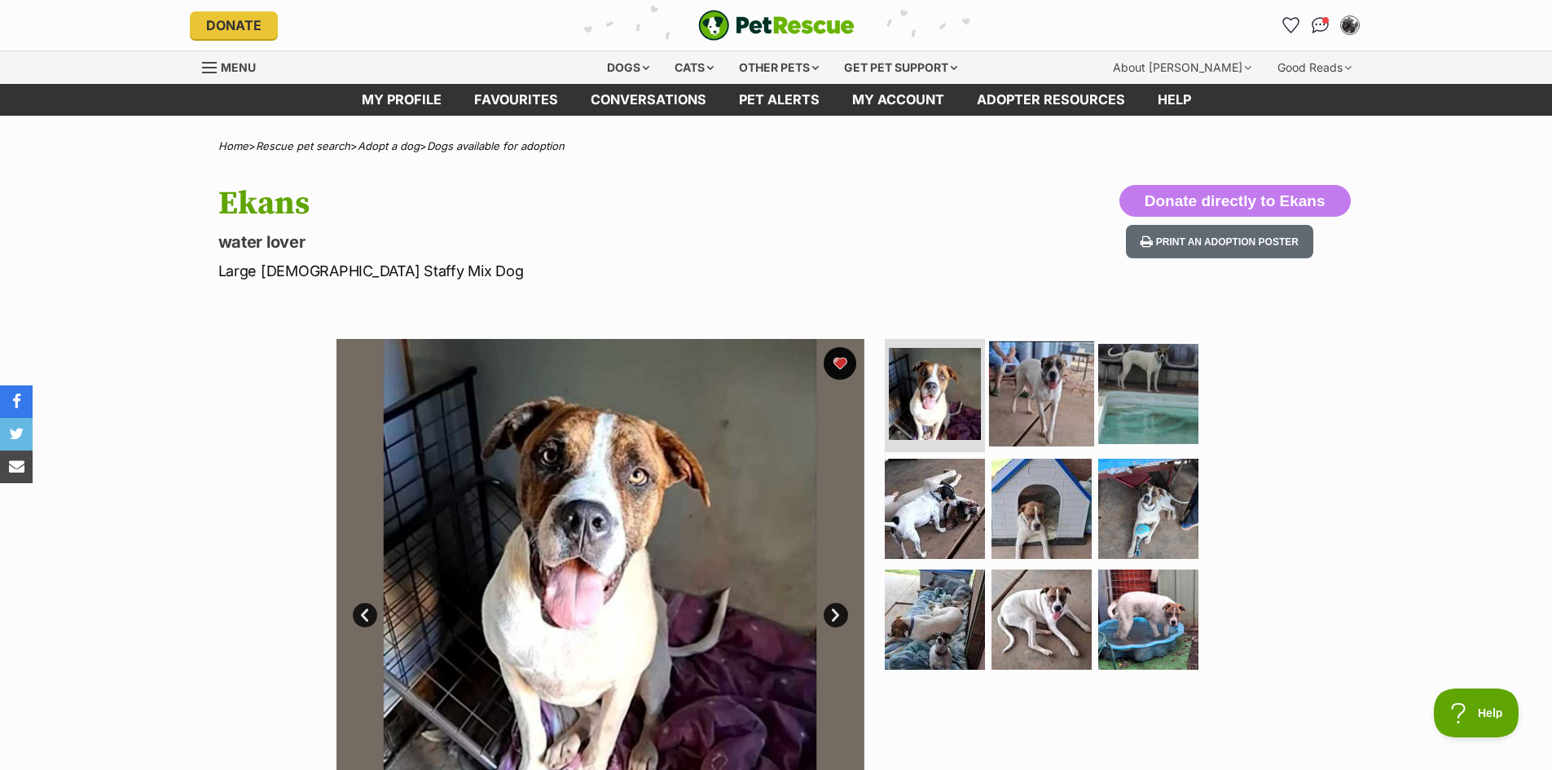
click at [1045, 383] on img at bounding box center [1041, 393] width 105 height 105
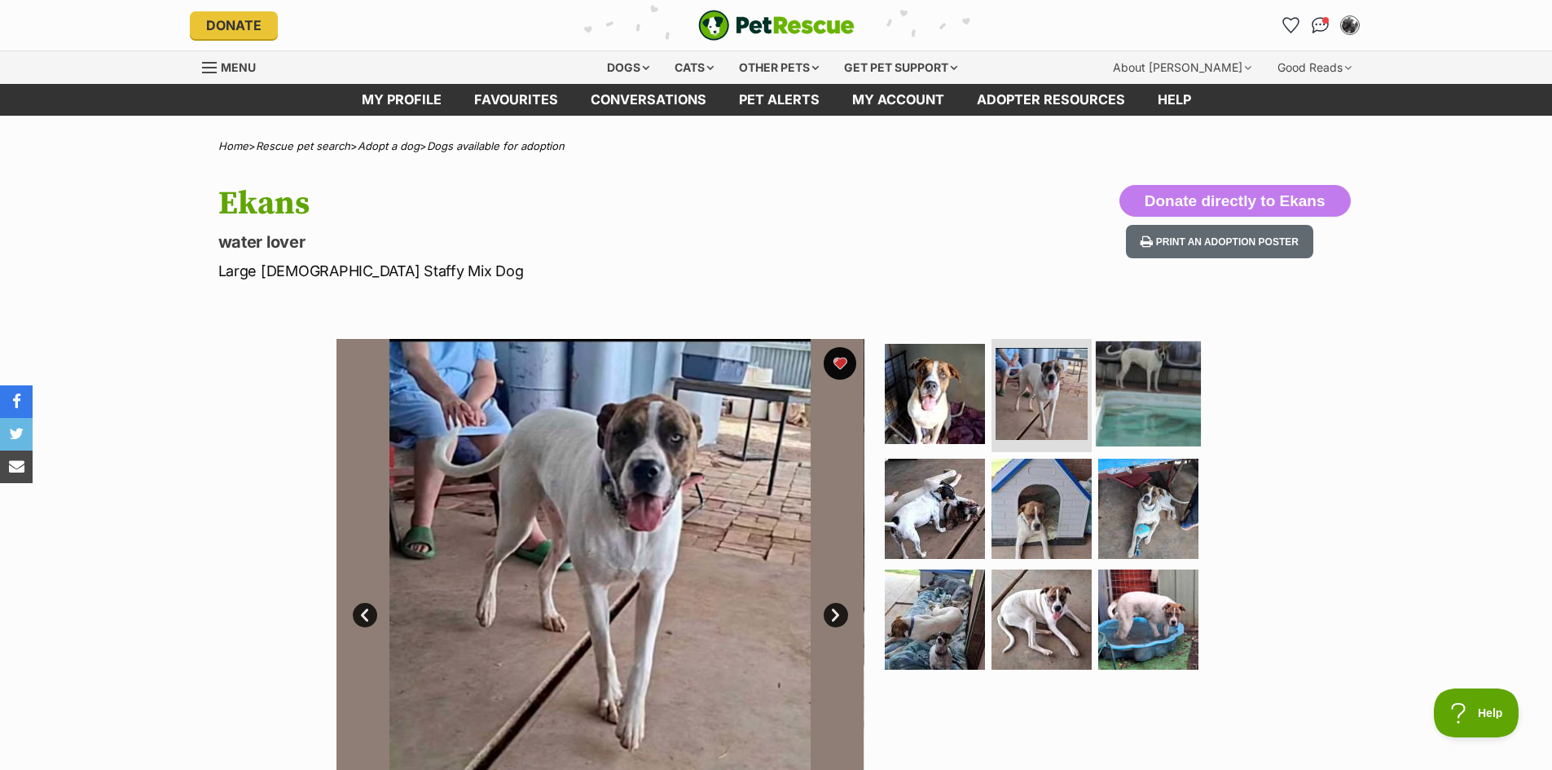
click at [1158, 403] on img at bounding box center [1148, 393] width 105 height 105
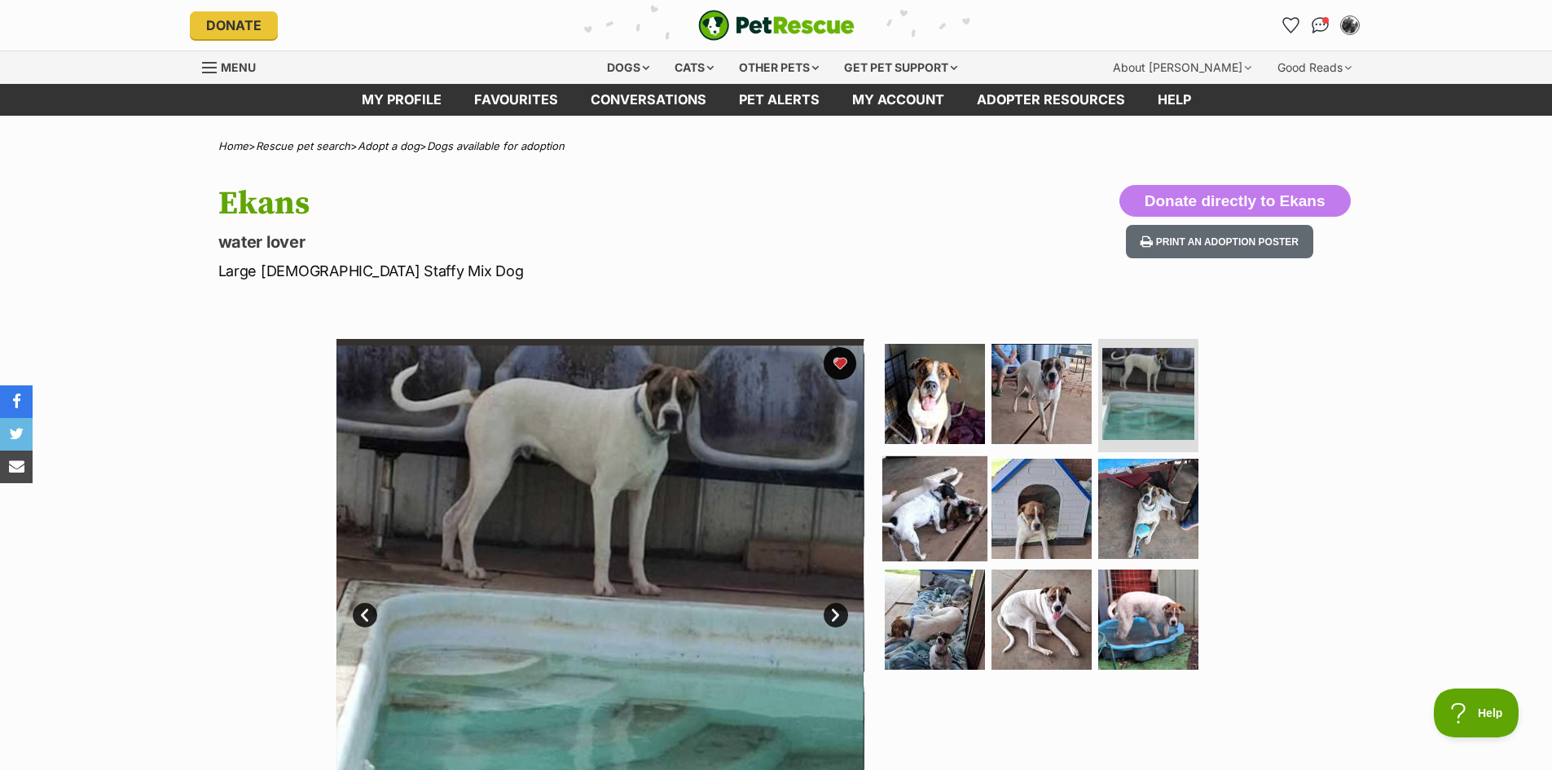
click at [937, 498] on img at bounding box center [934, 508] width 105 height 105
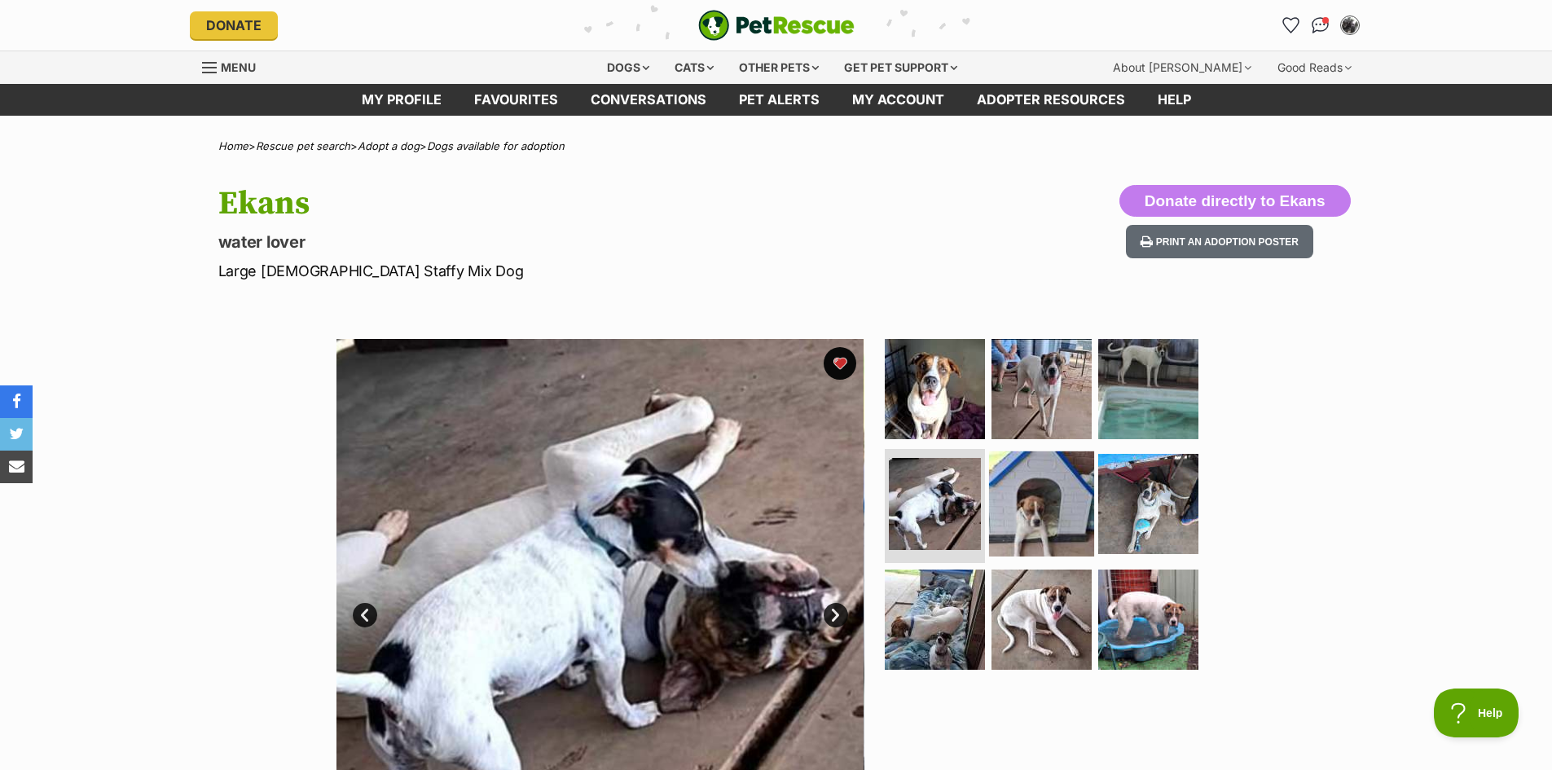
click at [1040, 508] on img at bounding box center [1041, 503] width 105 height 105
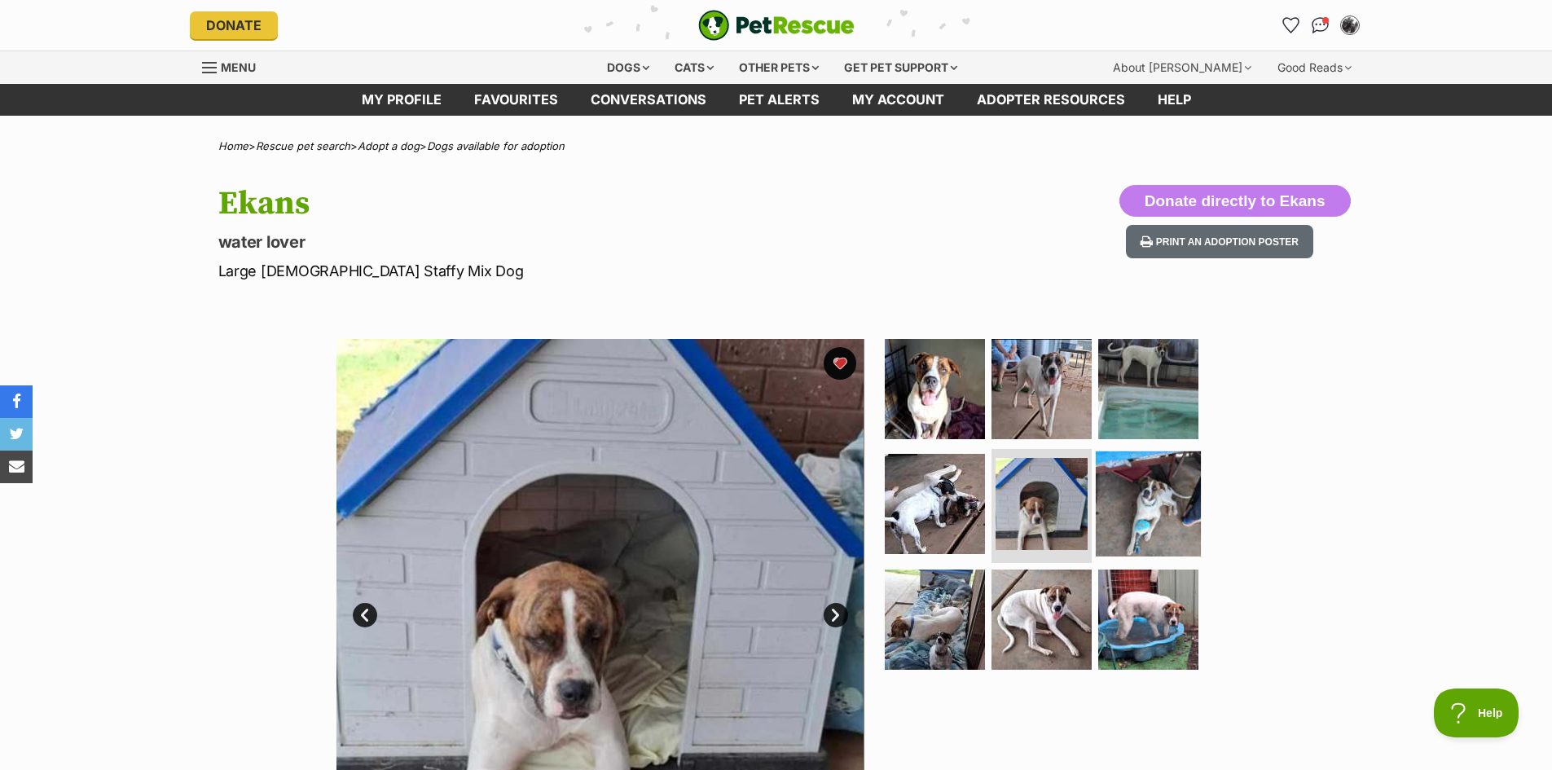
click at [1187, 495] on img at bounding box center [1148, 503] width 105 height 105
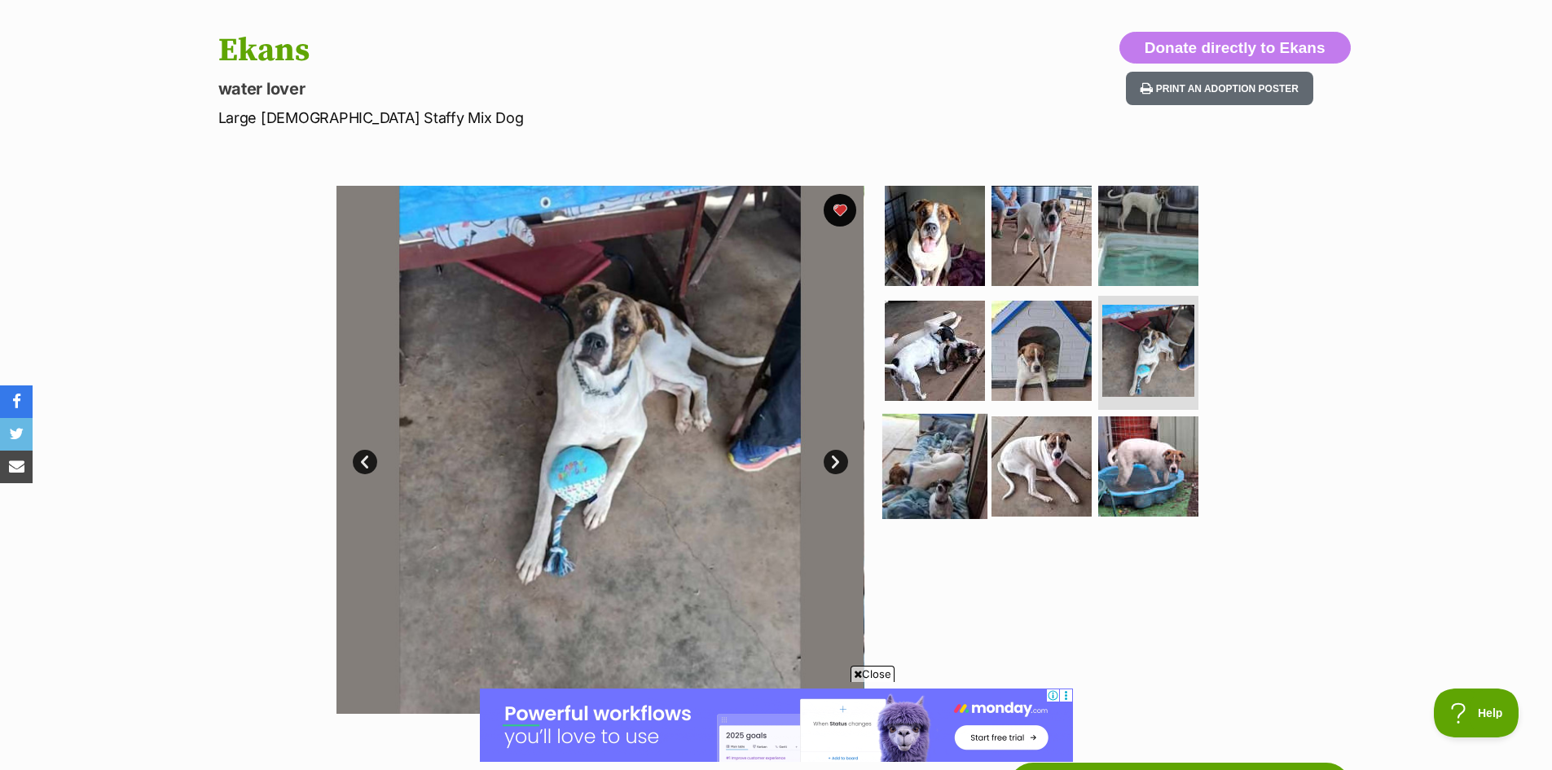
scroll to position [163, 0]
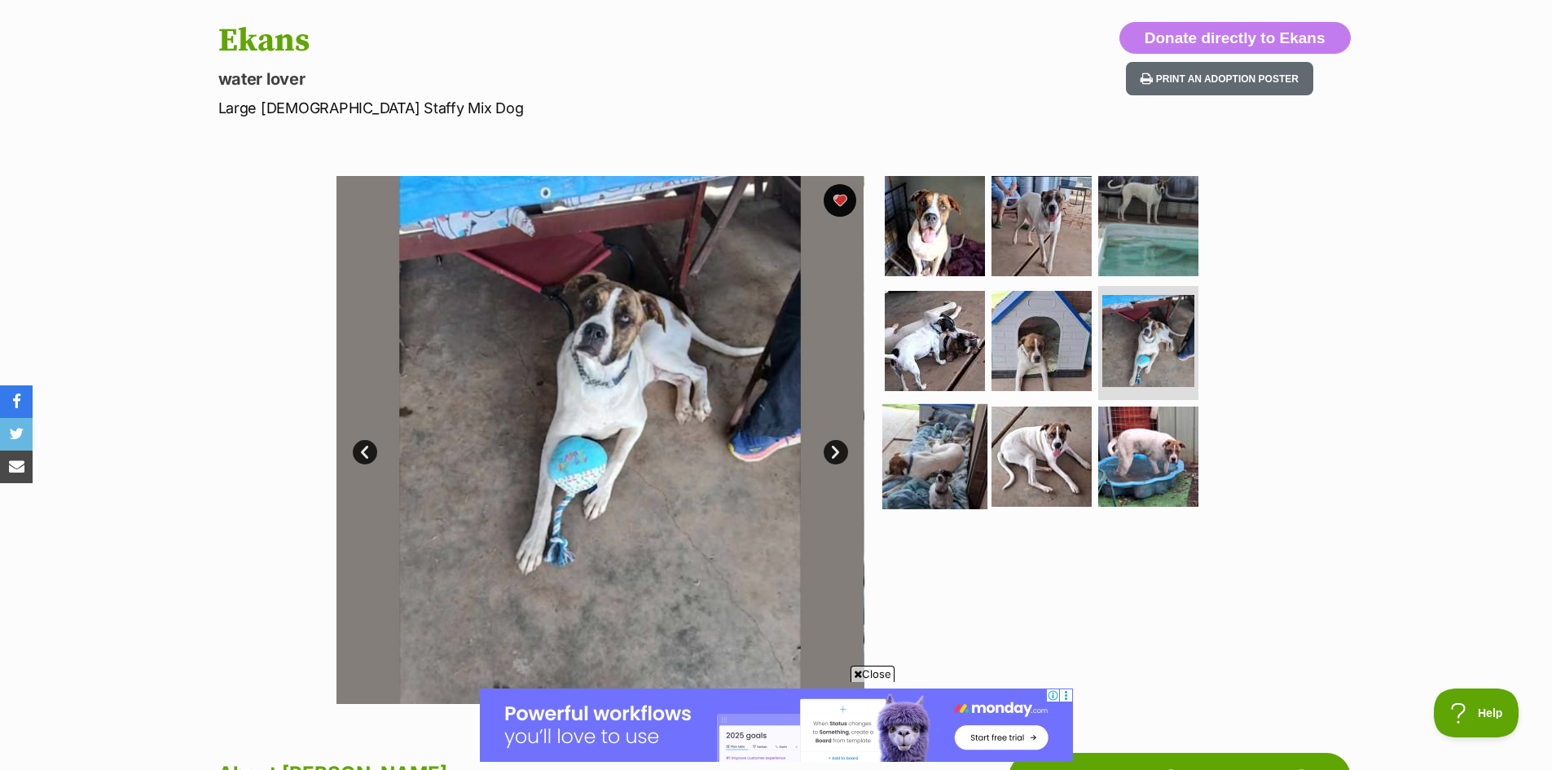
click at [940, 443] on img at bounding box center [934, 456] width 105 height 105
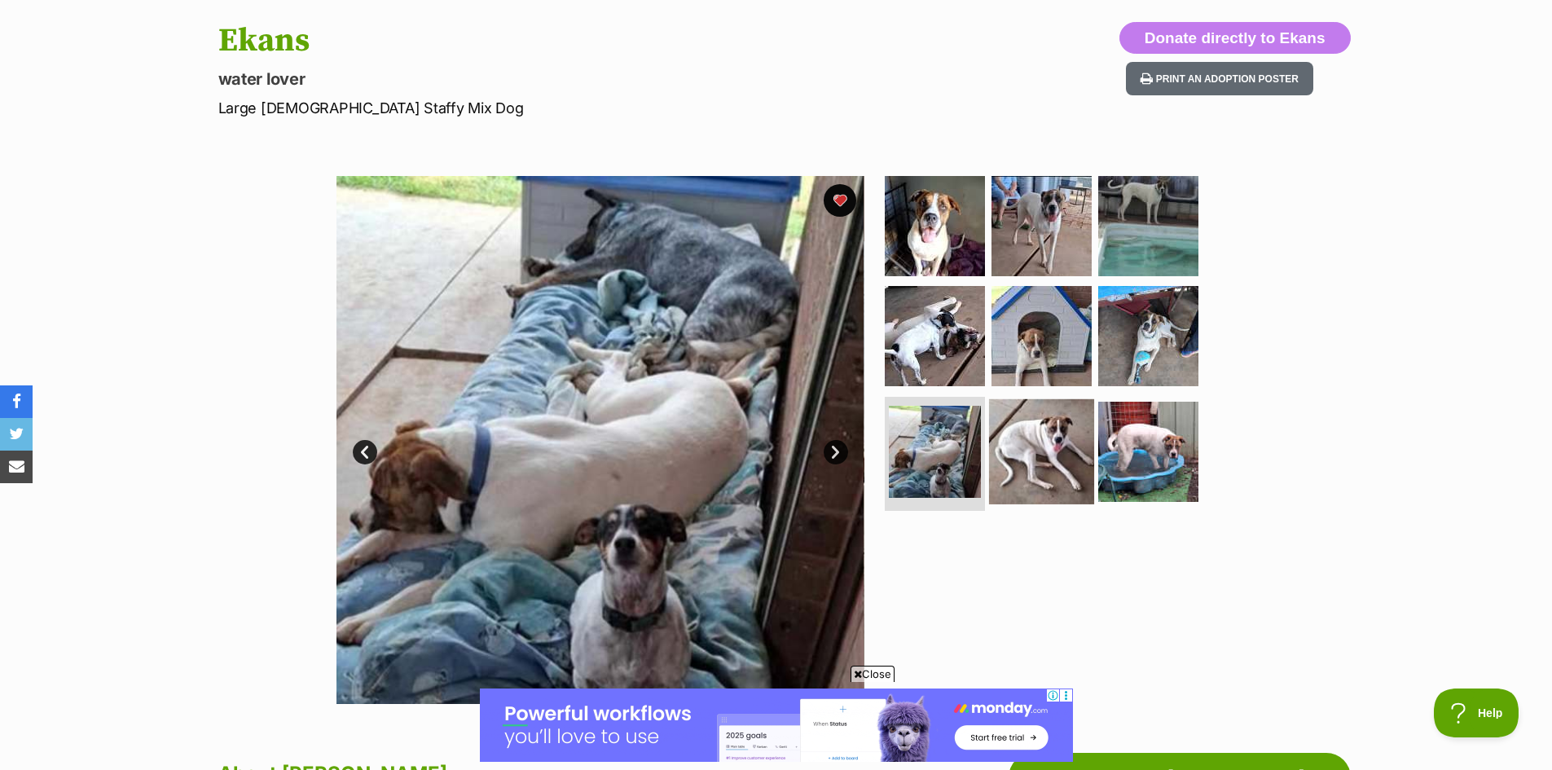
click at [1045, 427] on img at bounding box center [1041, 451] width 105 height 105
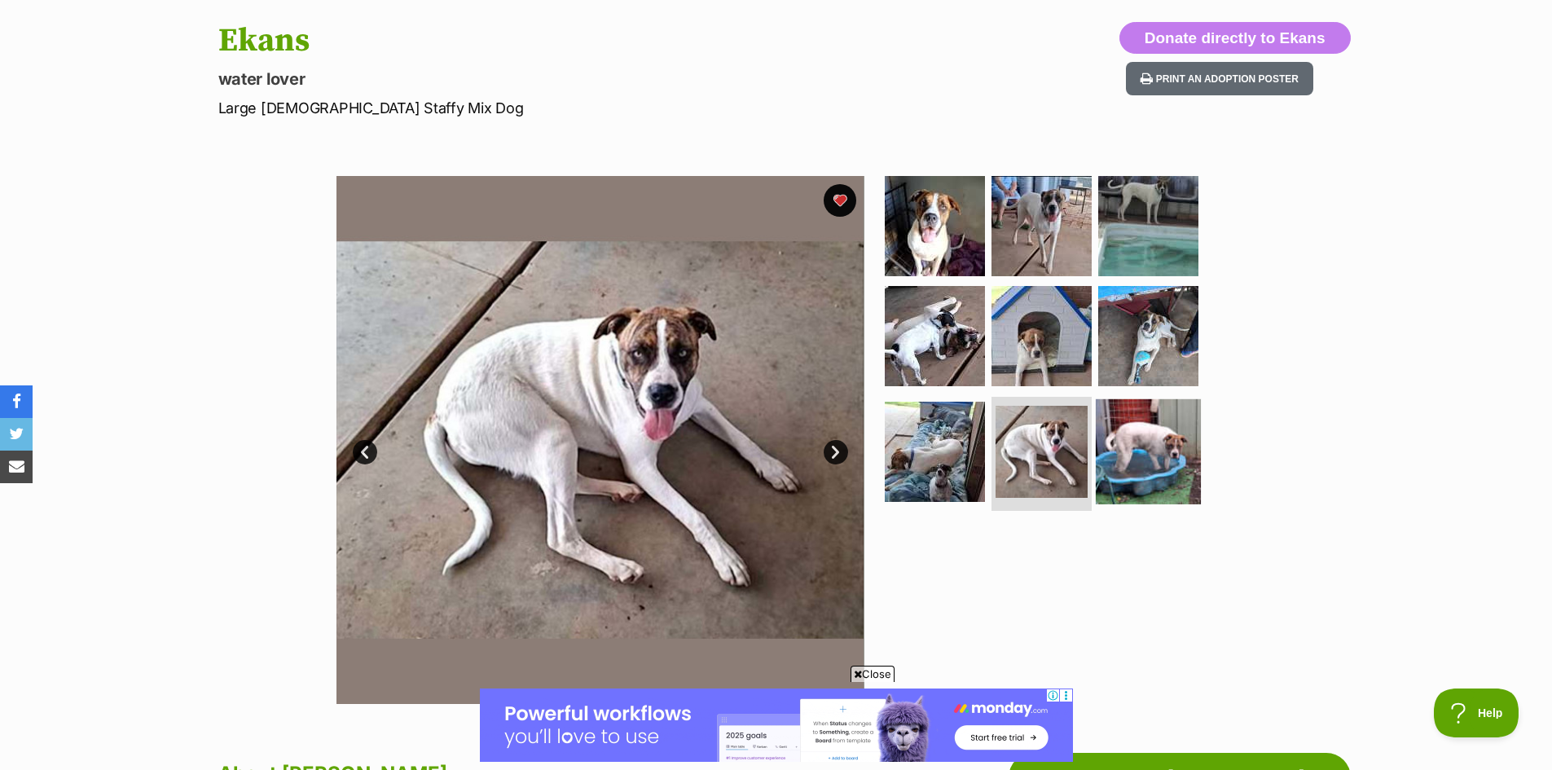
click at [1157, 449] on img at bounding box center [1148, 451] width 105 height 105
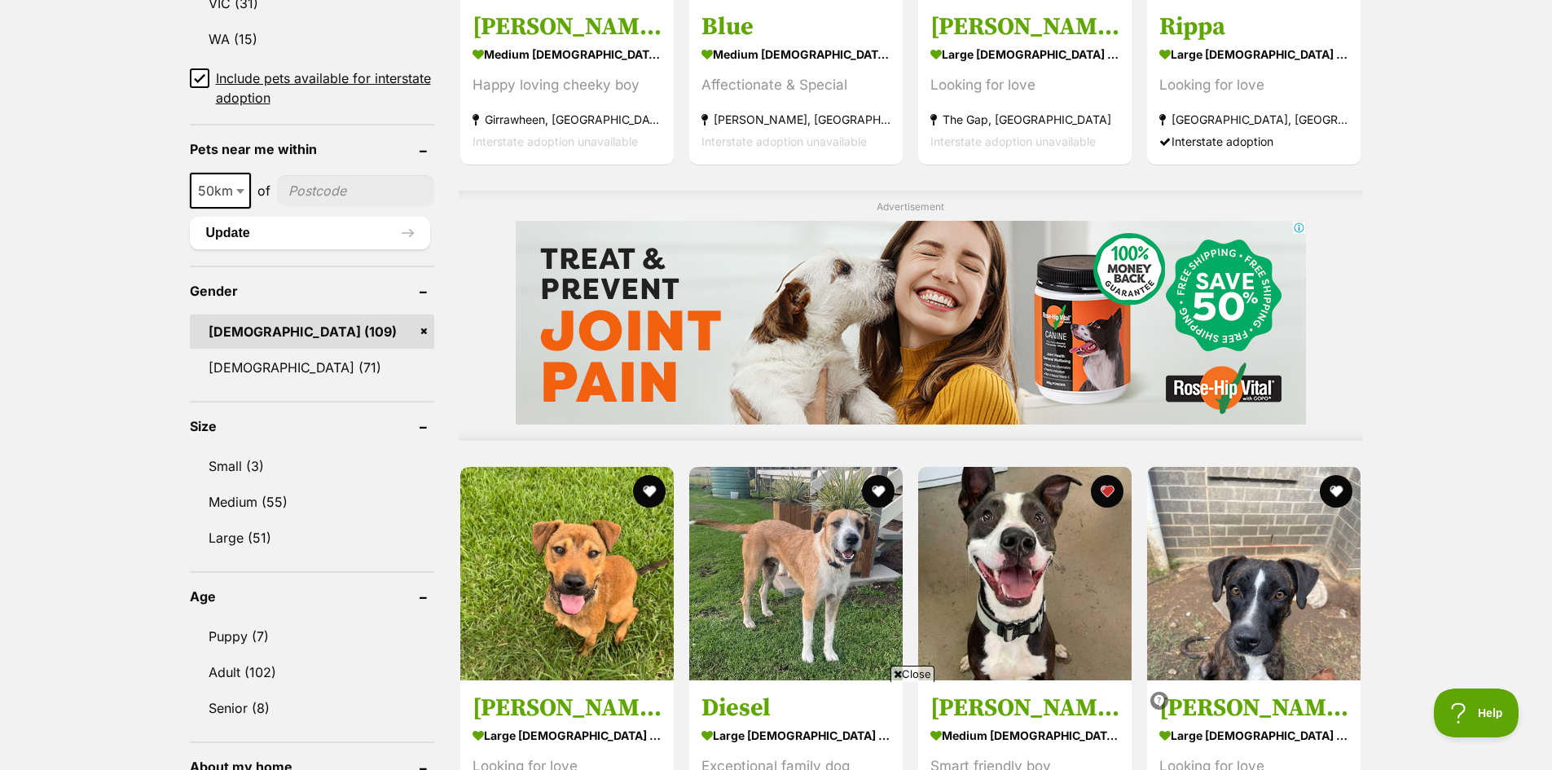
scroll to position [1304, 0]
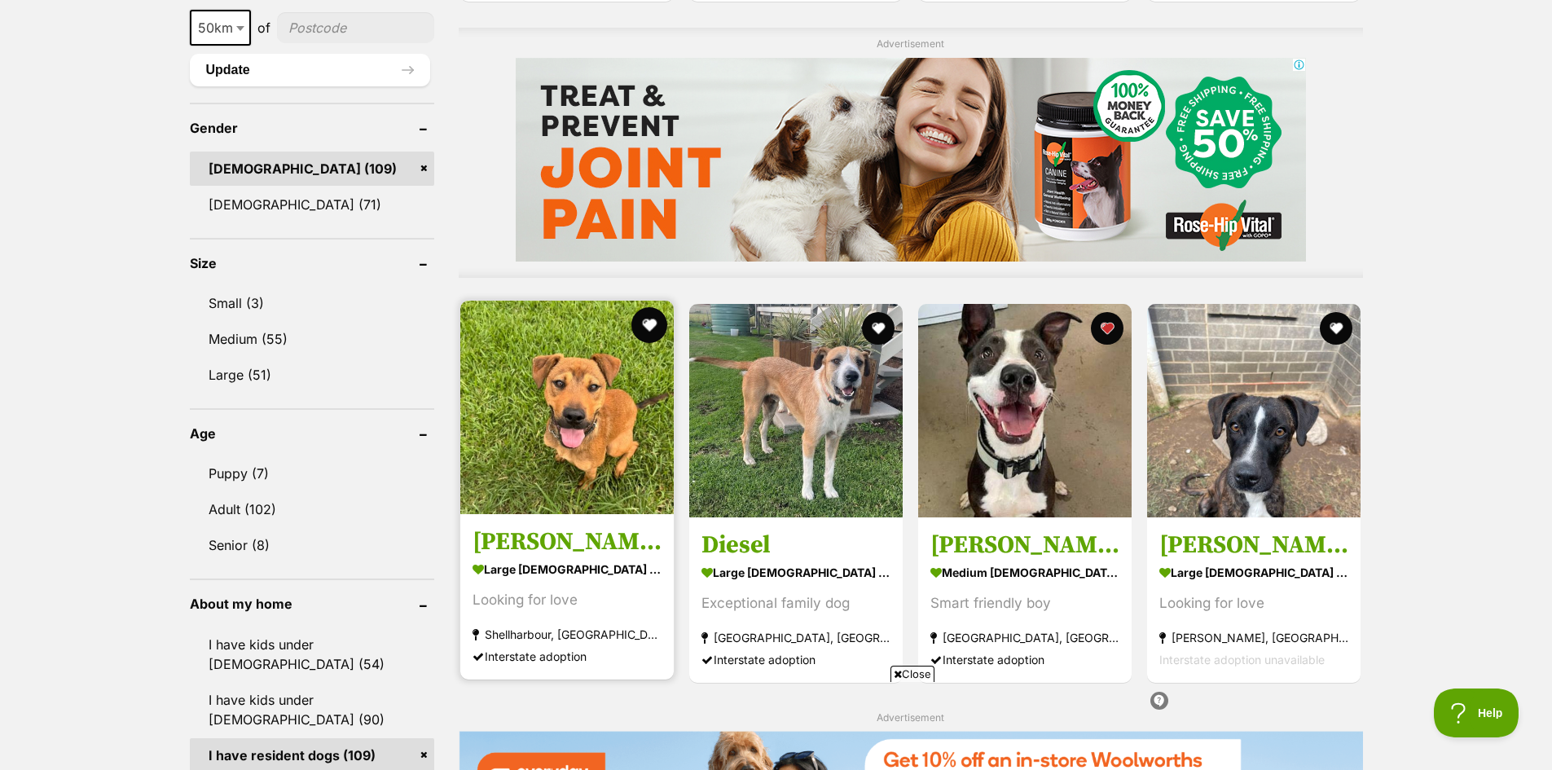
click at [652, 328] on button "favourite" at bounding box center [650, 325] width 36 height 36
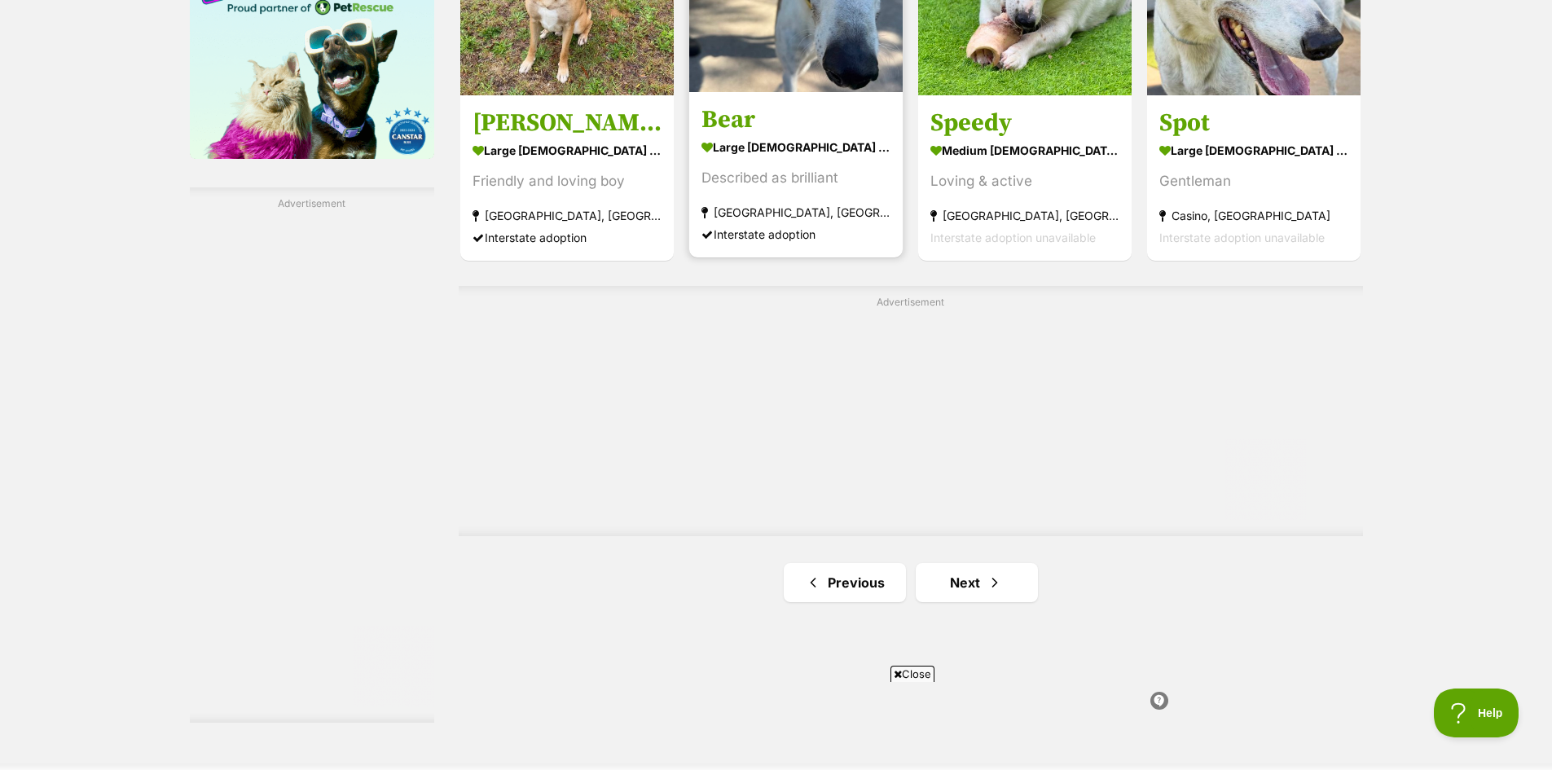
scroll to position [2689, 0]
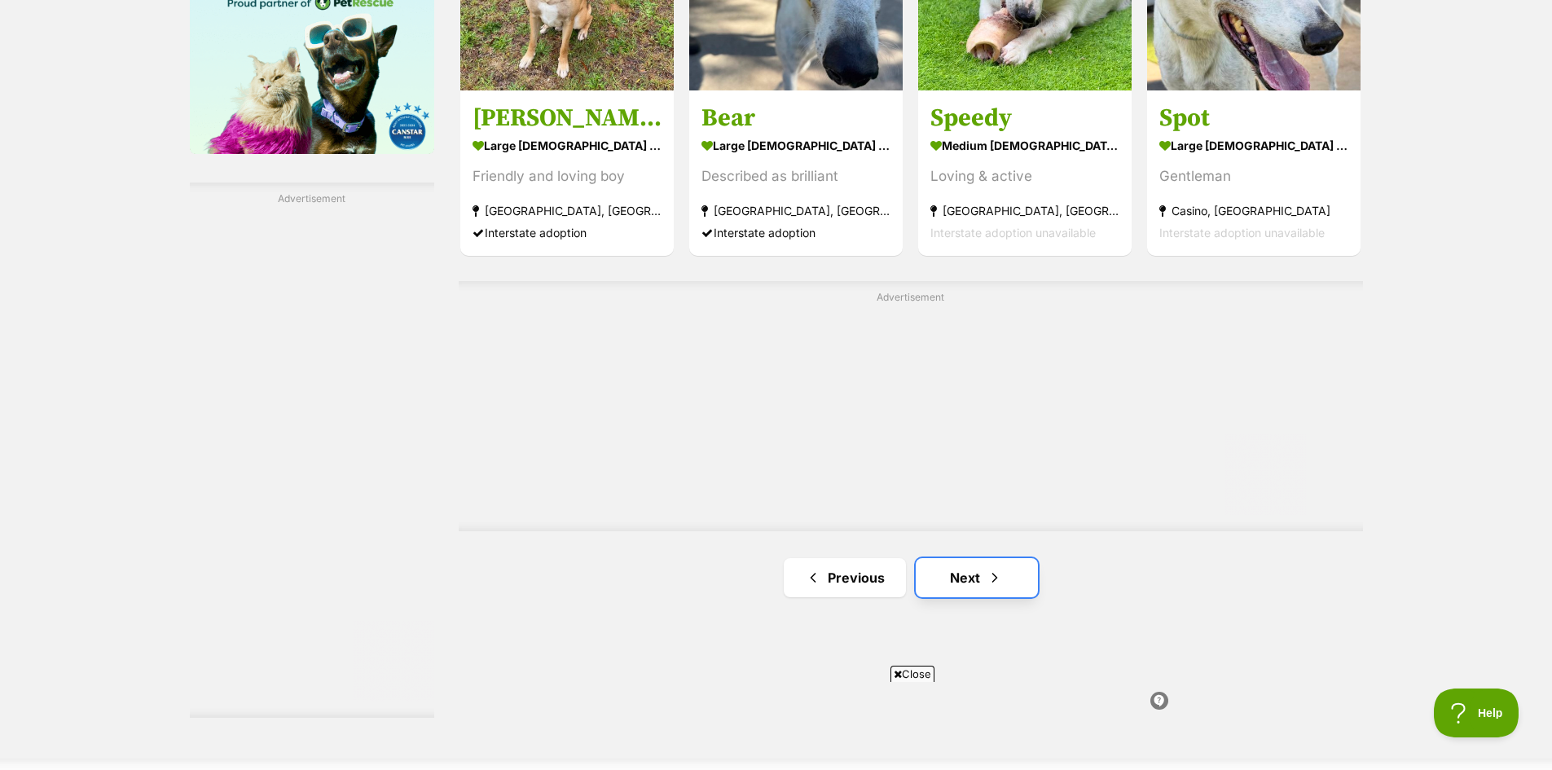
click at [958, 586] on link "Next" at bounding box center [977, 577] width 122 height 39
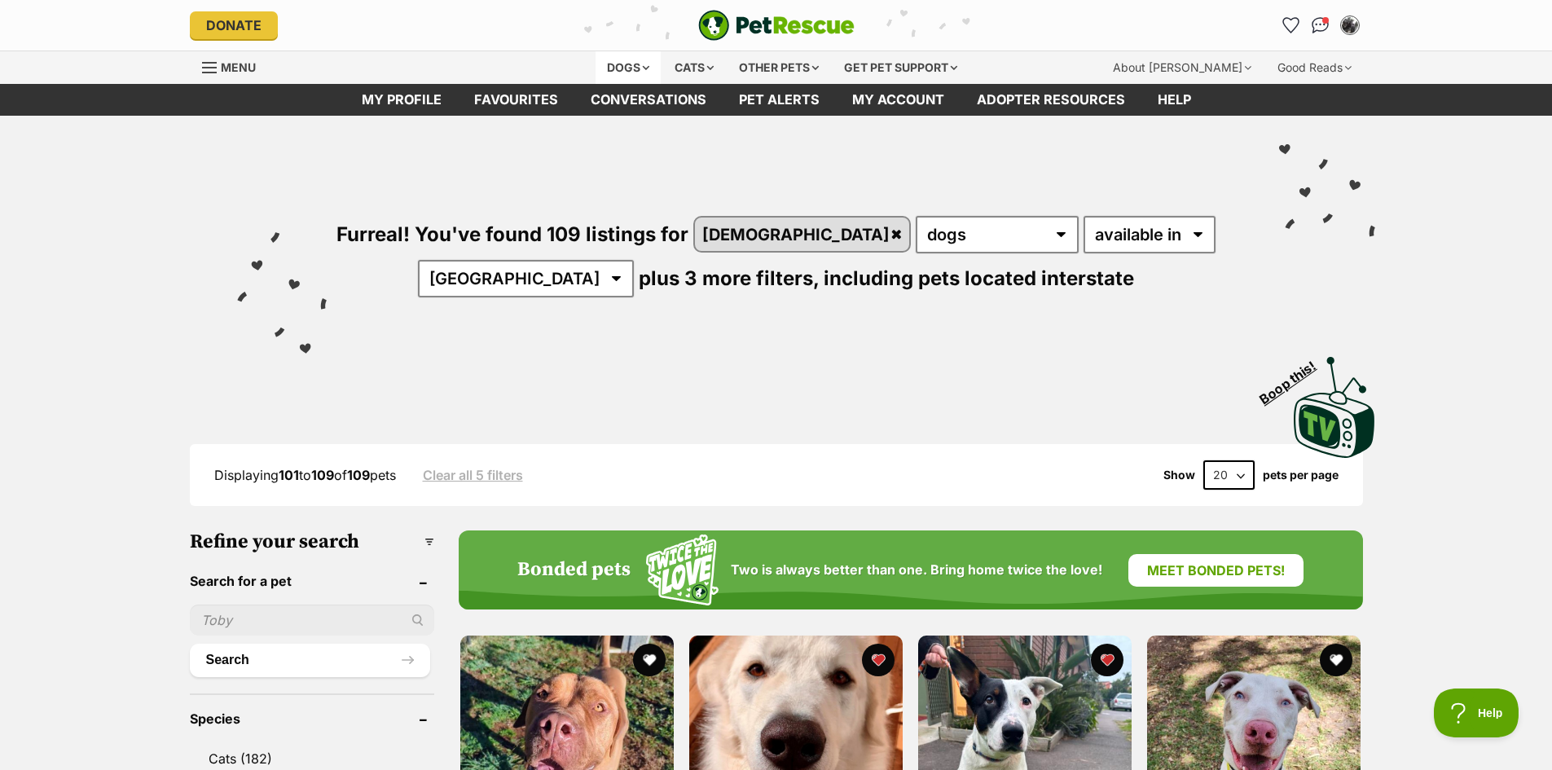
click at [610, 67] on div "Dogs" at bounding box center [628, 67] width 65 height 33
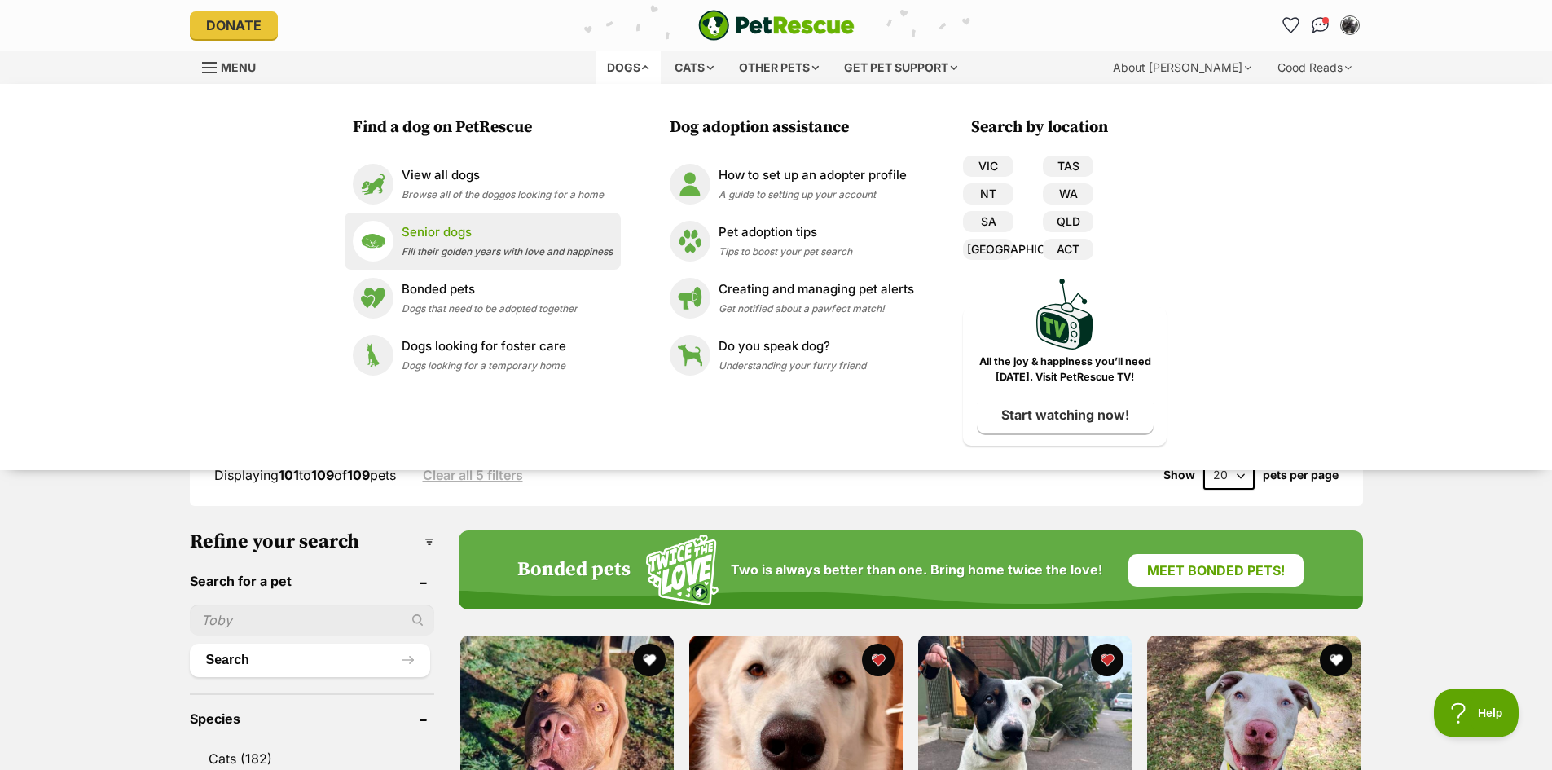
click at [424, 238] on p "Senior dogs" at bounding box center [507, 232] width 211 height 19
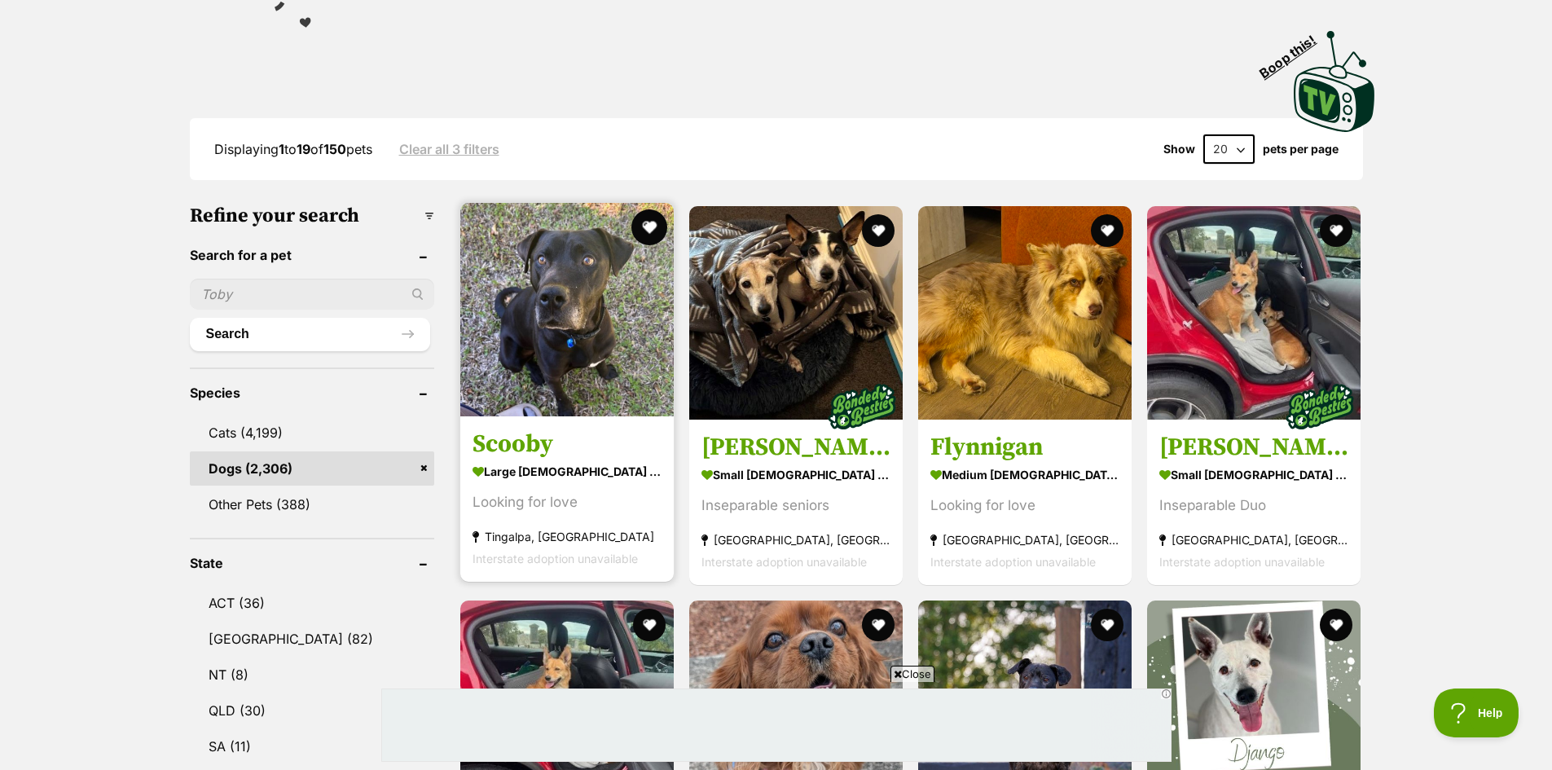
click at [648, 229] on button "favourite" at bounding box center [650, 227] width 36 height 36
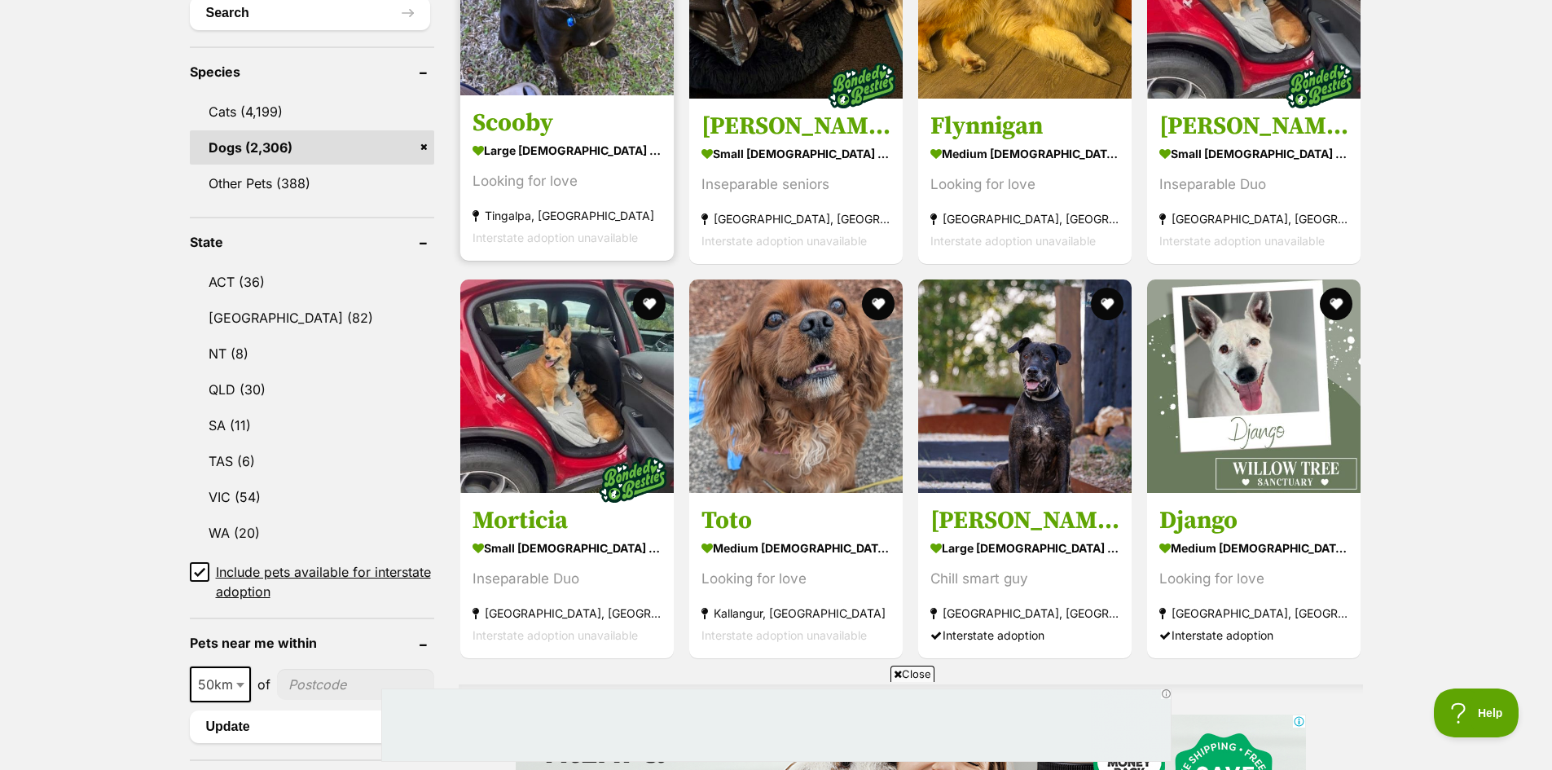
scroll to position [733, 0]
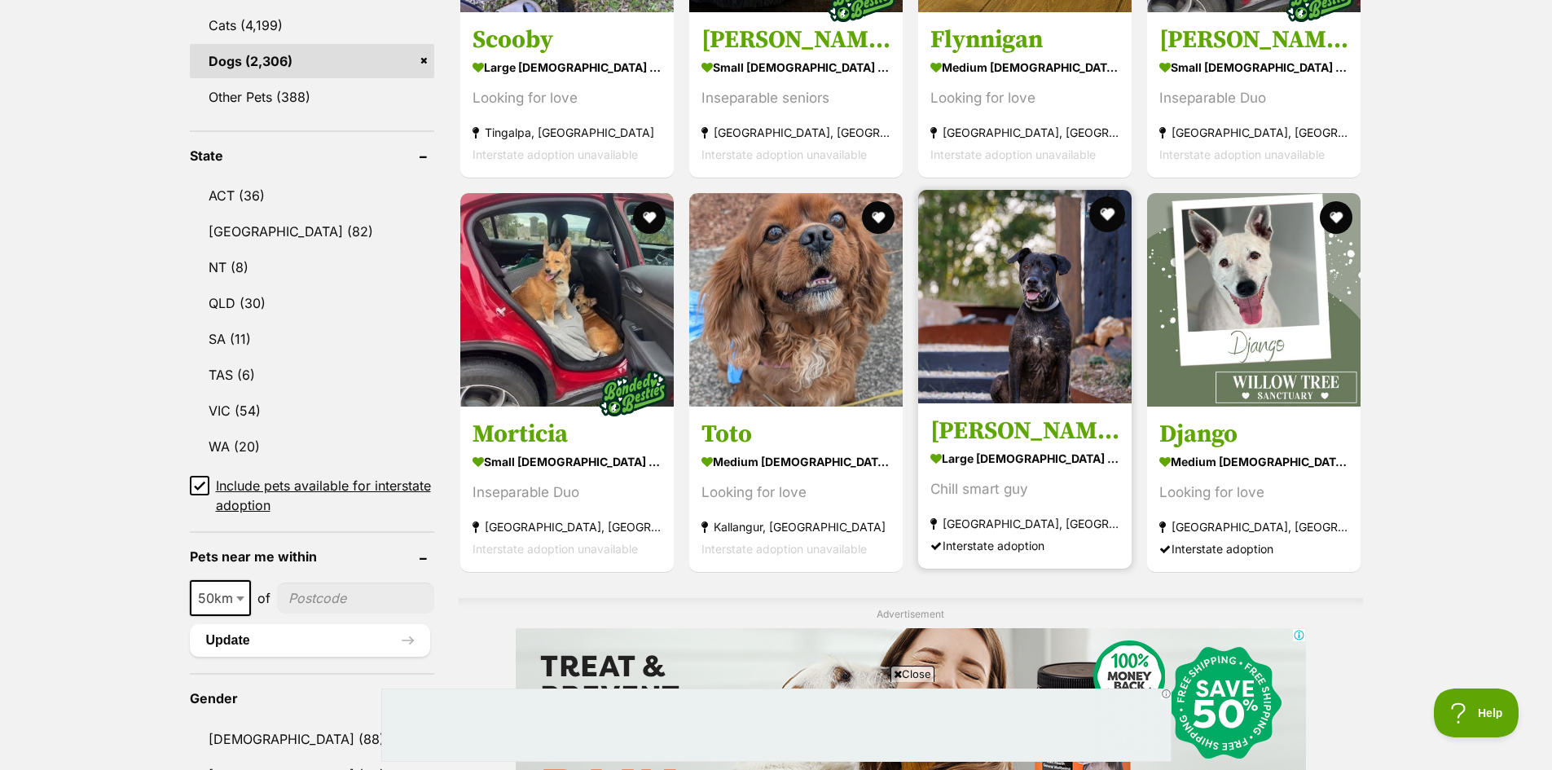
click at [1108, 208] on button "favourite" at bounding box center [1107, 214] width 36 height 36
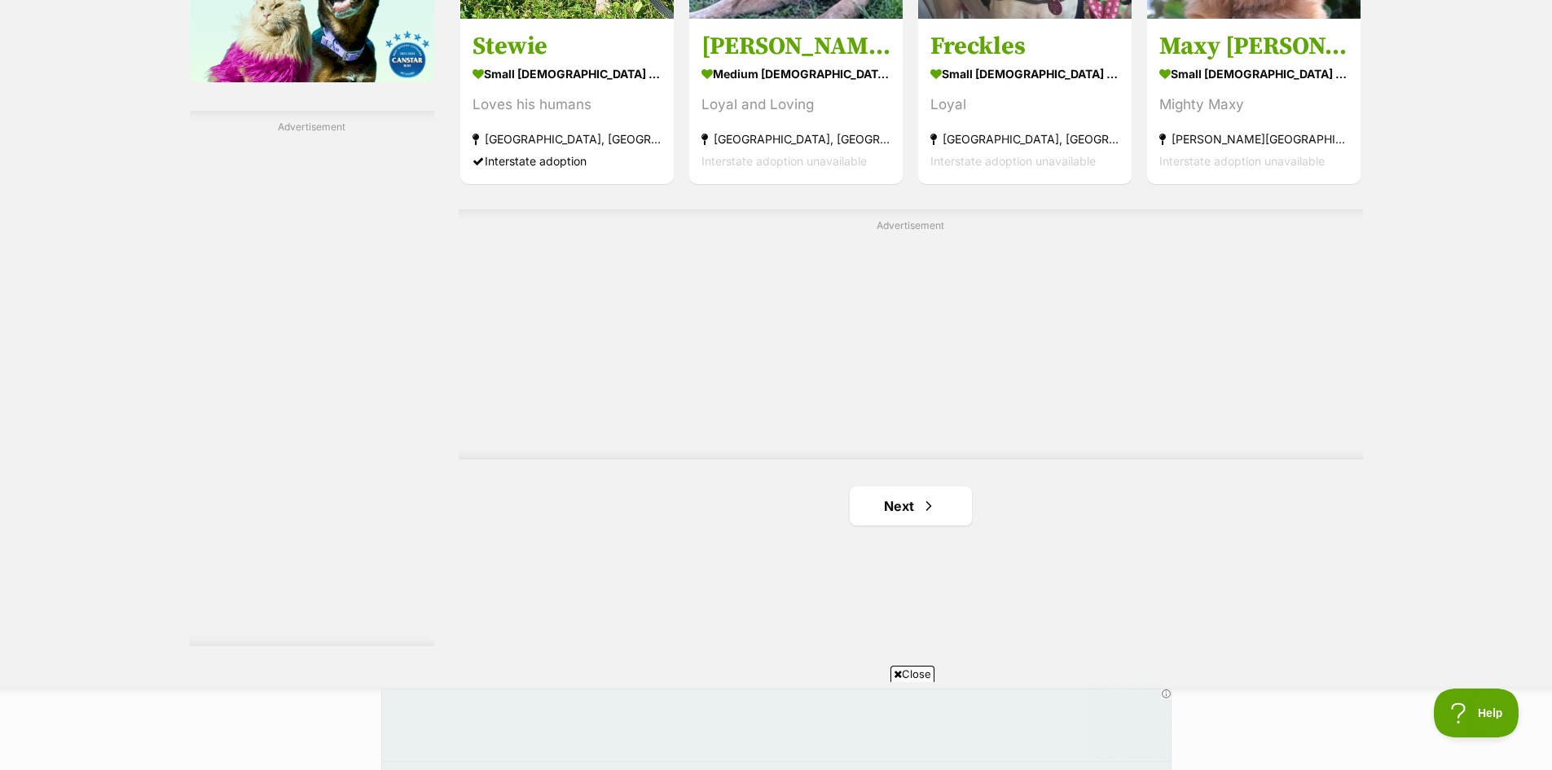
scroll to position [2770, 0]
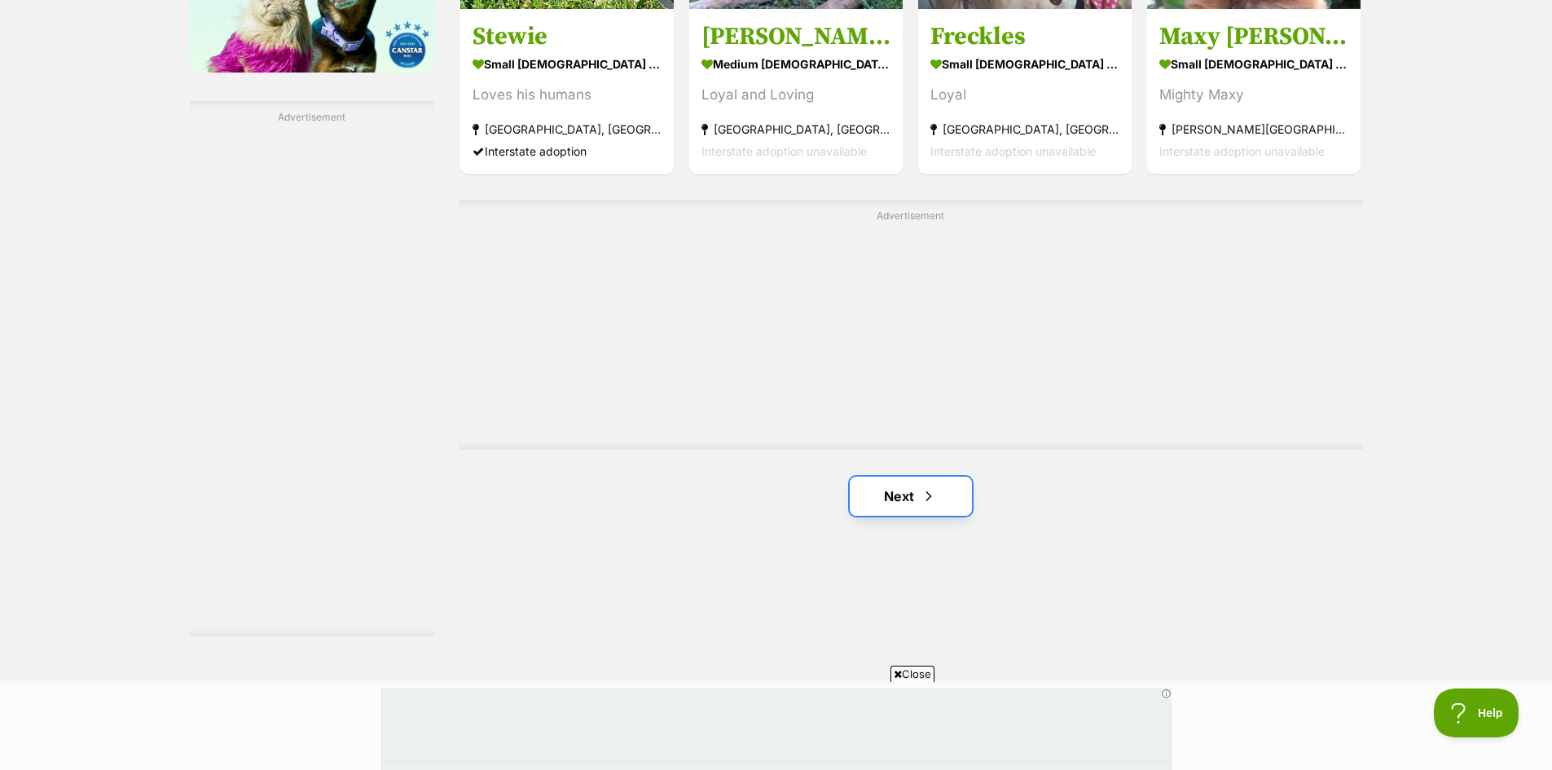
click at [904, 501] on link "Next" at bounding box center [911, 496] width 122 height 39
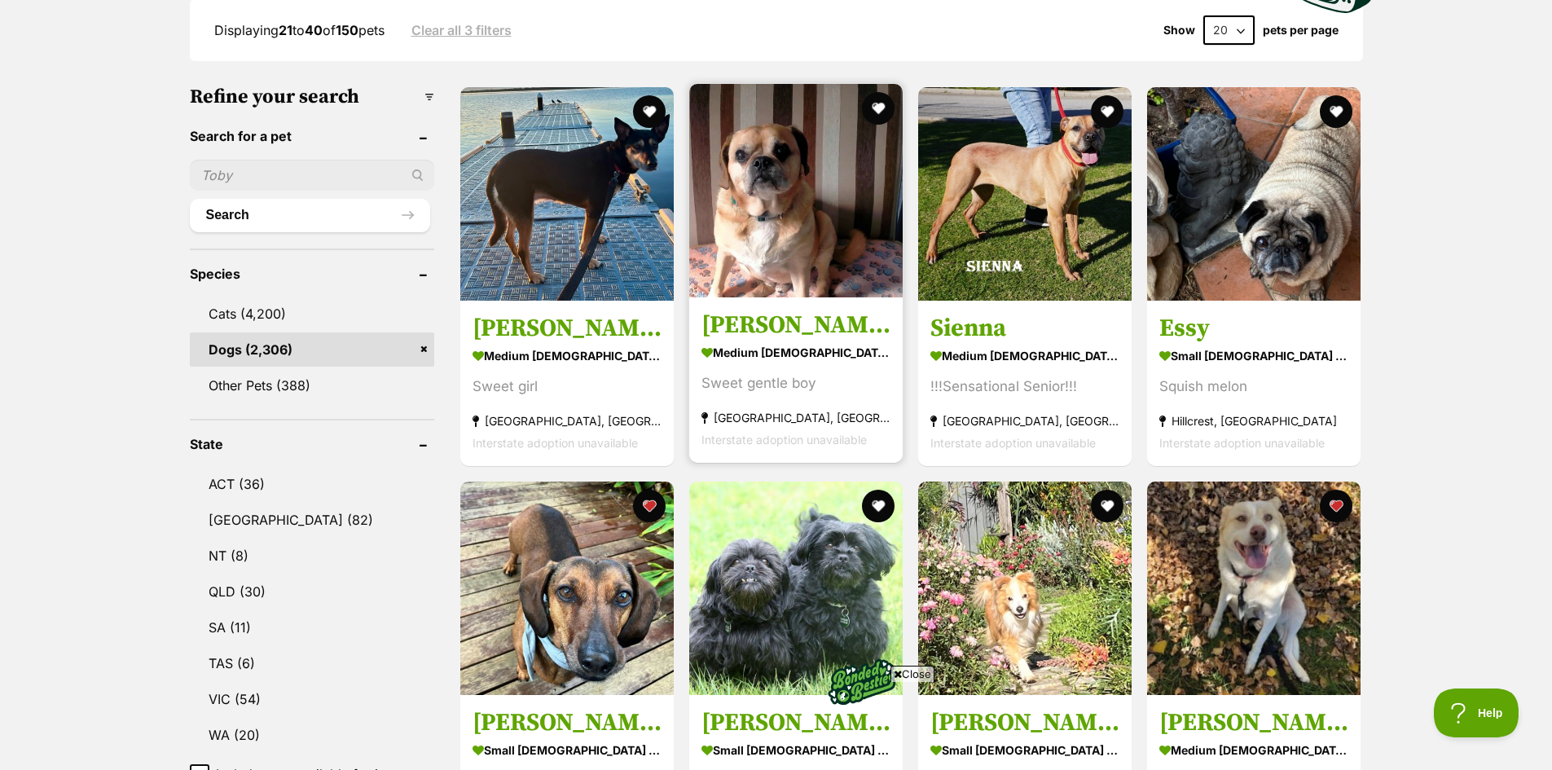
scroll to position [407, 0]
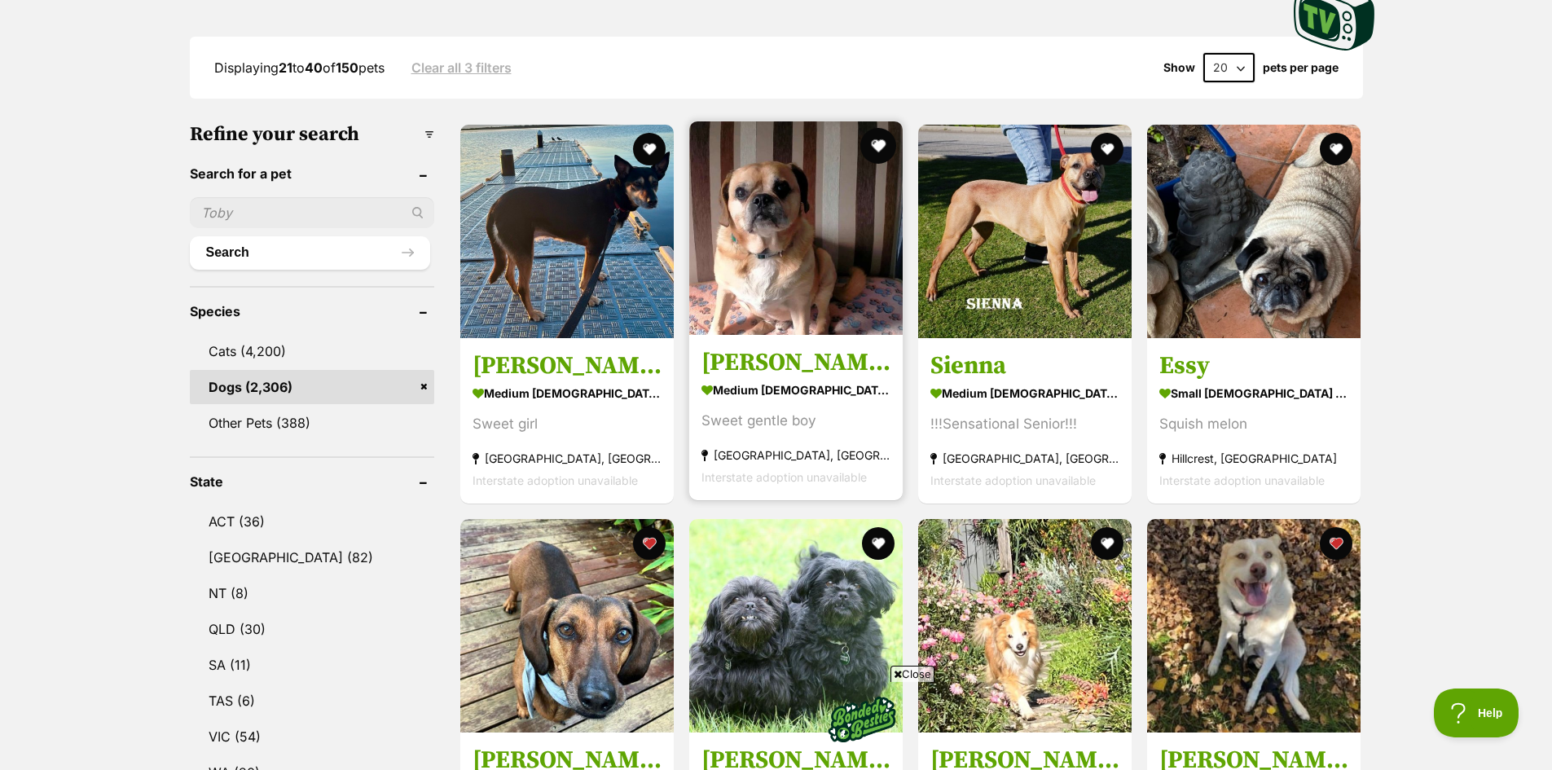
click at [877, 147] on button "favourite" at bounding box center [878, 146] width 36 height 36
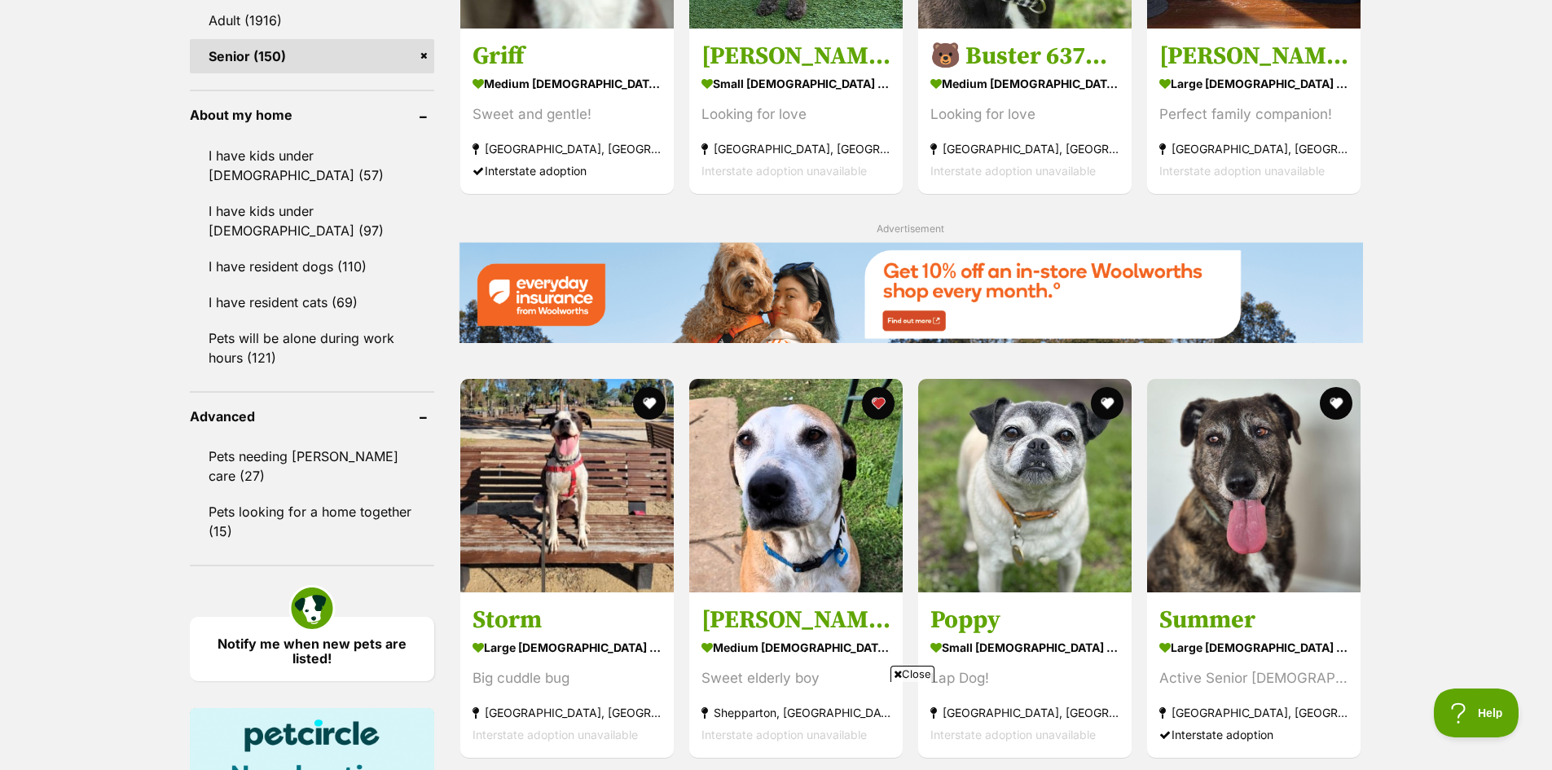
scroll to position [1874, 0]
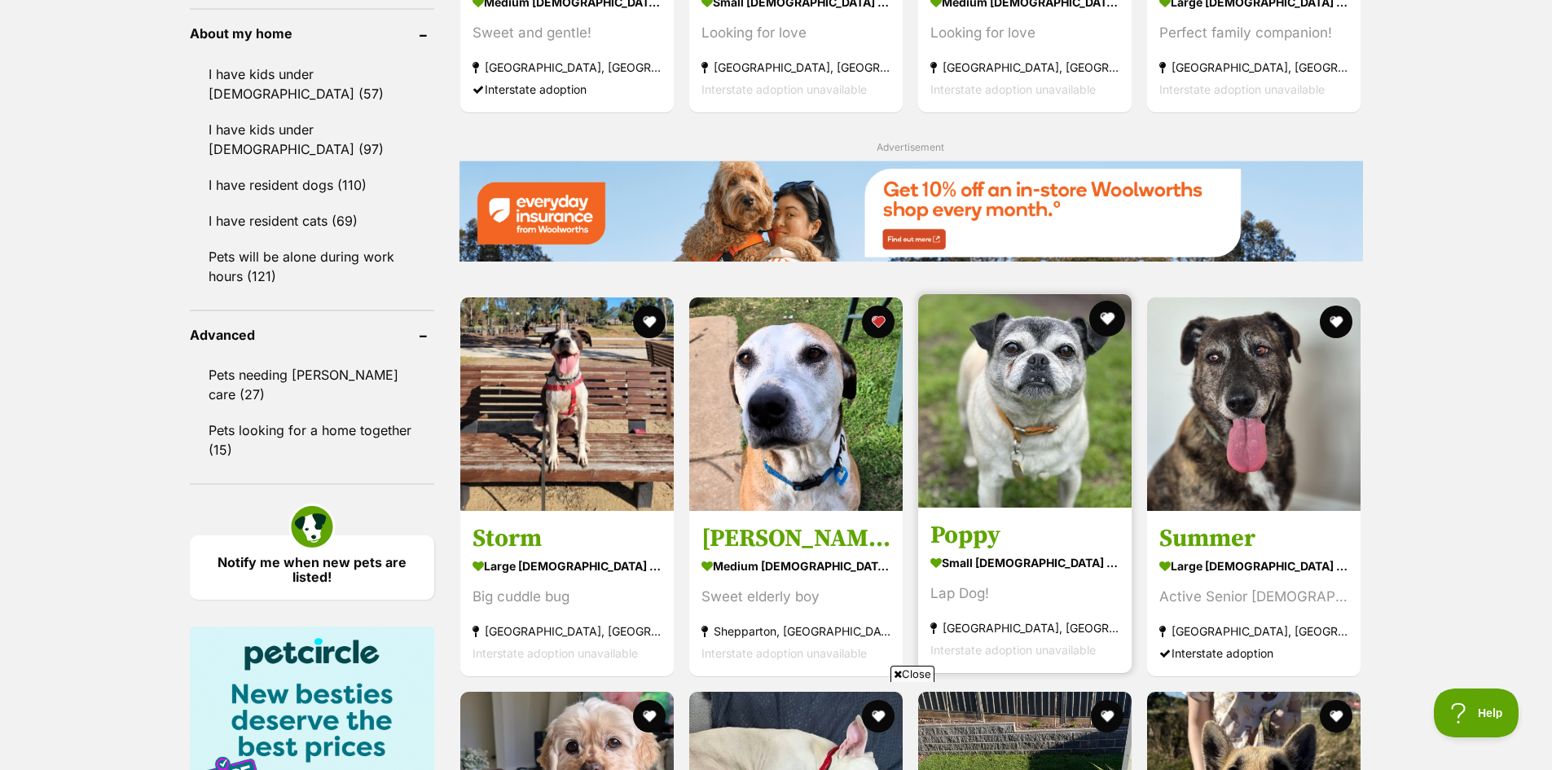
click at [1114, 319] on button "favourite" at bounding box center [1107, 319] width 36 height 36
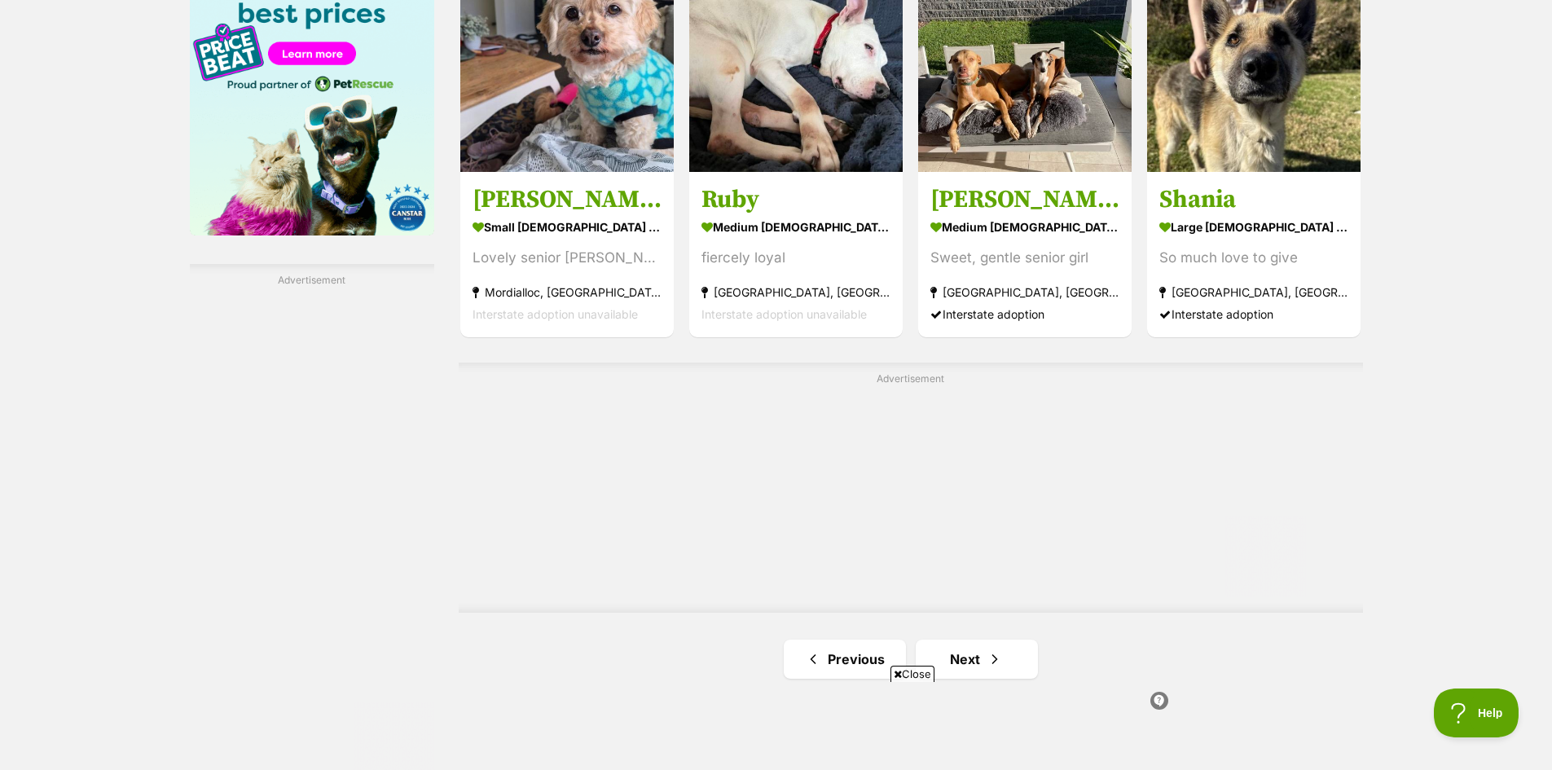
scroll to position [0, 0]
click at [980, 661] on link "Next" at bounding box center [977, 659] width 122 height 39
